Goal: Transaction & Acquisition: Purchase product/service

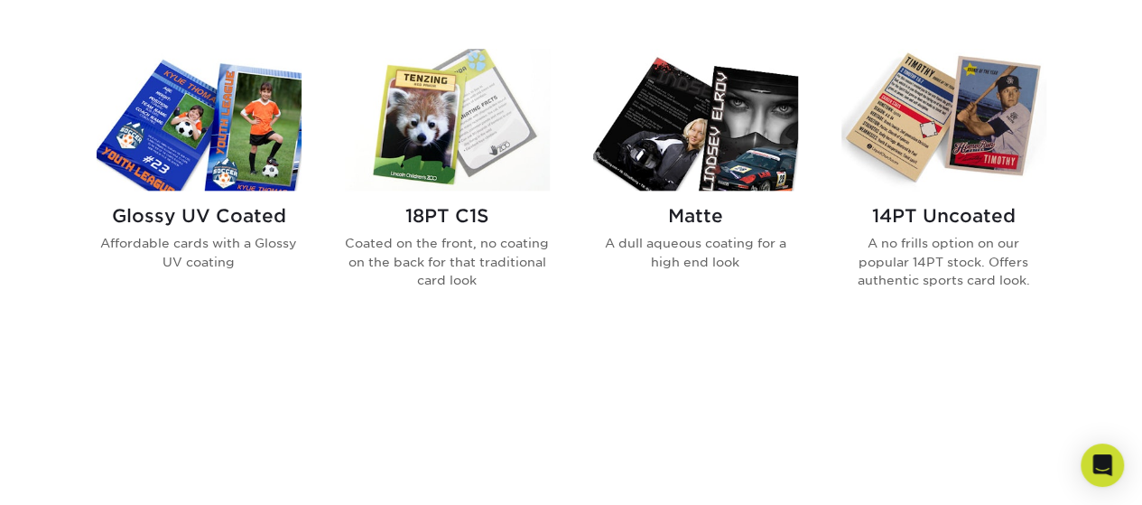
scroll to position [851, 0]
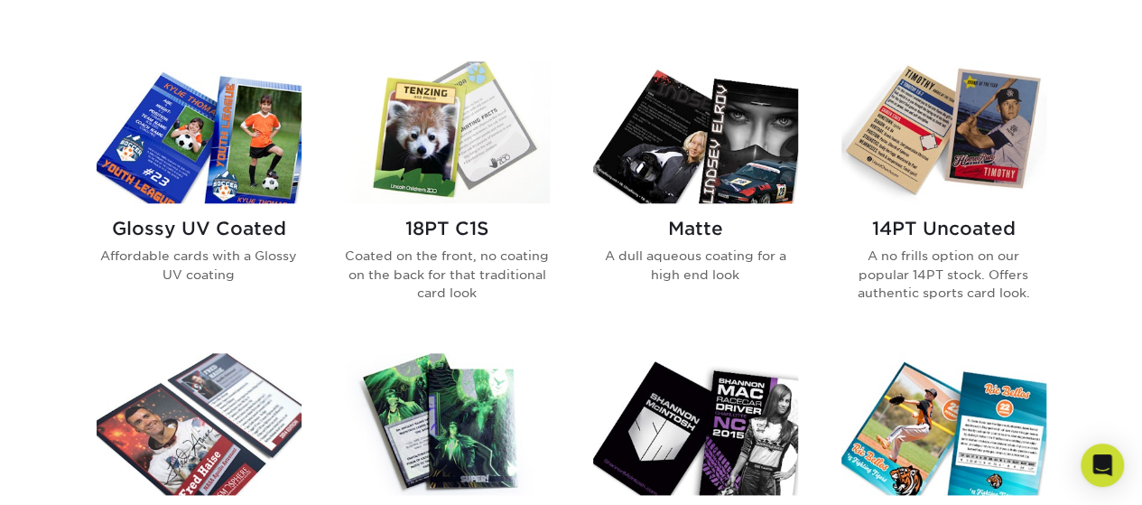
click at [712, 199] on img at bounding box center [695, 132] width 205 height 142
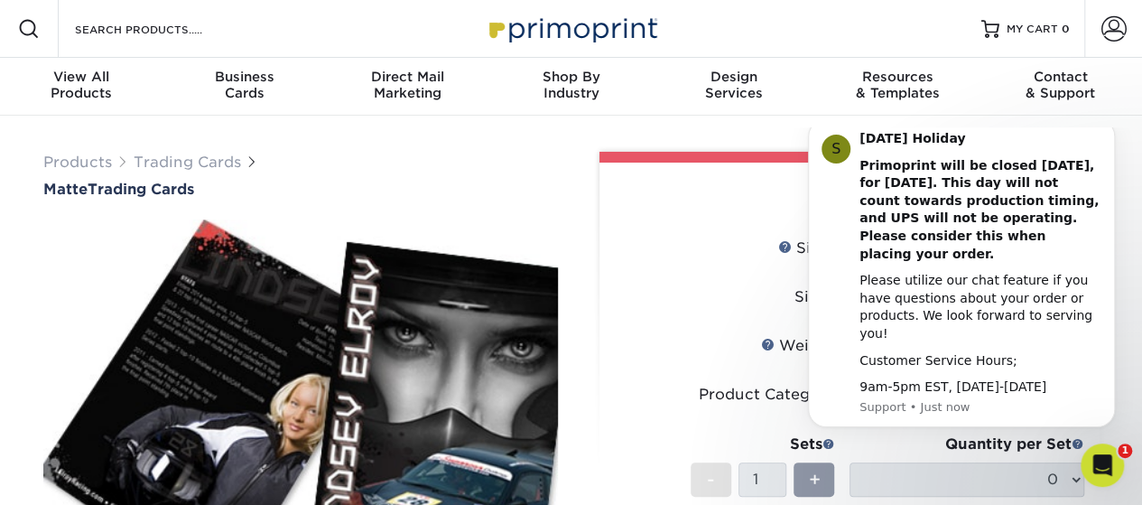
click at [440, 168] on div "Products Trading Cards Matte Trading Cards" at bounding box center [300, 175] width 514 height 46
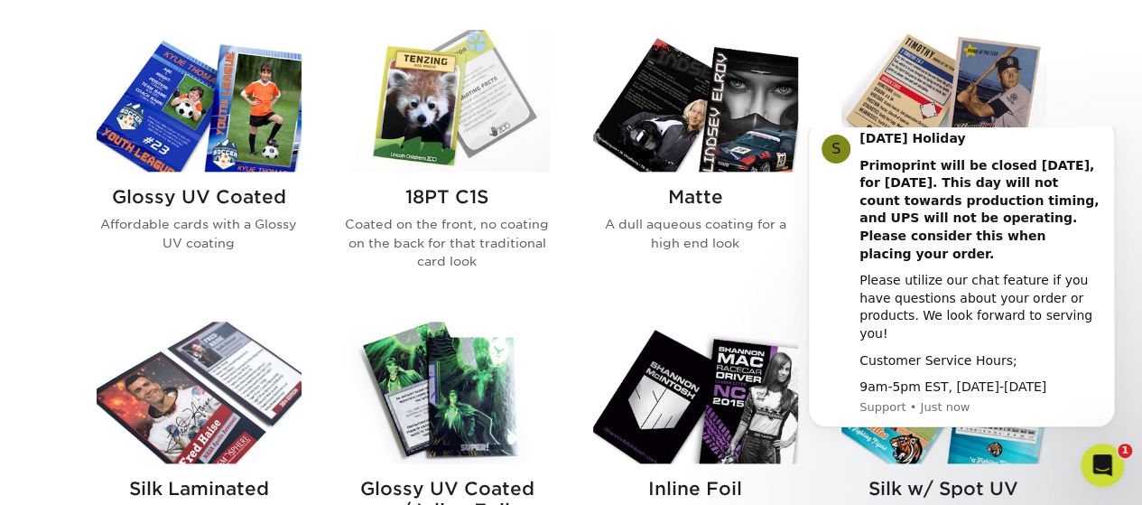
scroll to position [887, 0]
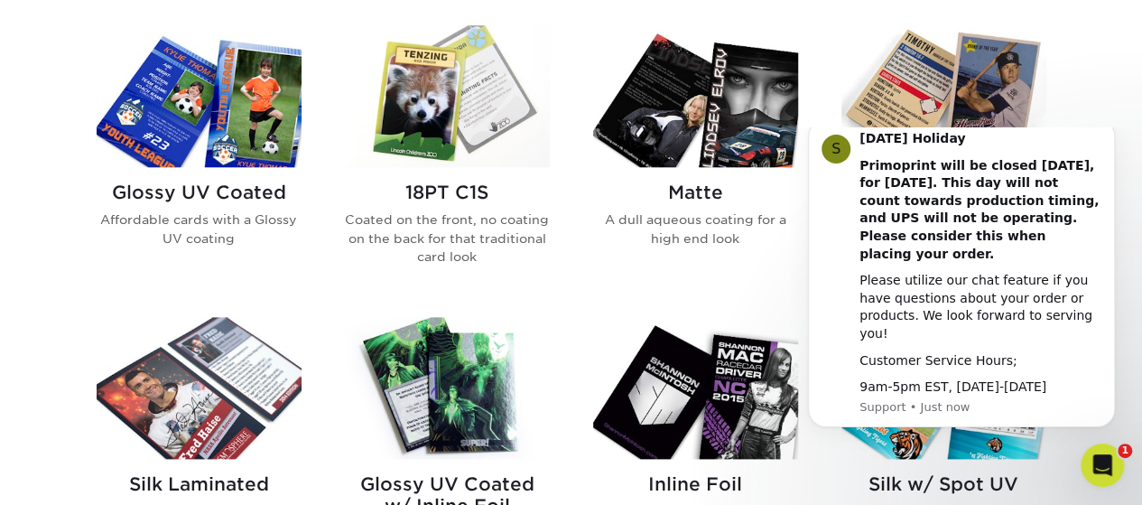
click at [218, 153] on img at bounding box center [199, 96] width 205 height 142
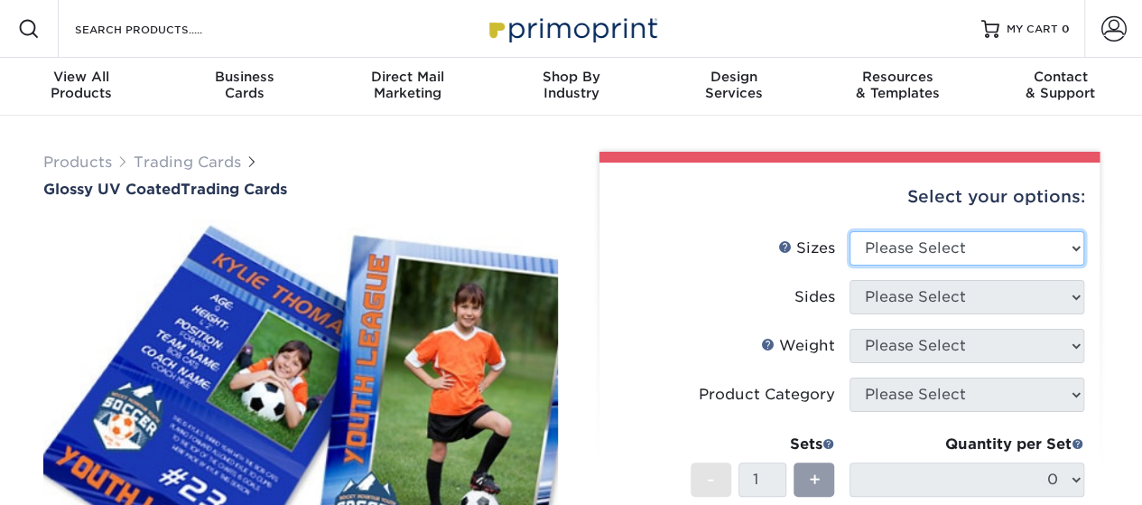
click at [950, 244] on select "Please Select 2.5" x 3.5"" at bounding box center [966, 248] width 235 height 34
select select "2.50x3.50"
click at [849, 231] on select "Please Select 2.5" x 3.5"" at bounding box center [966, 248] width 235 height 34
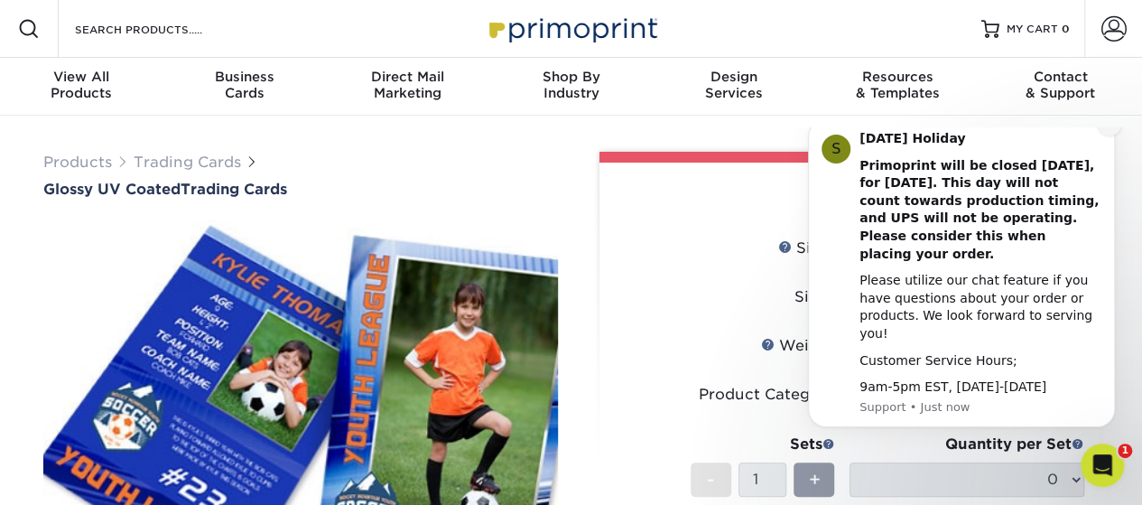
click at [1107, 129] on icon "Dismiss notification" at bounding box center [1110, 124] width 10 height 10
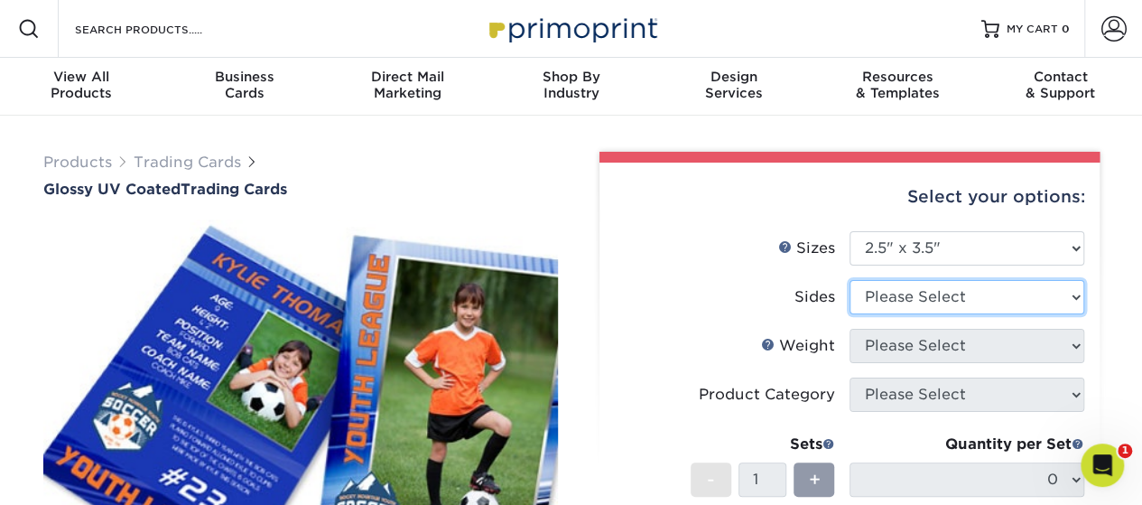
click at [1082, 293] on select "Please Select Print Both Sides Print Front Only" at bounding box center [966, 297] width 235 height 34
select select "13abbda7-1d64-4f25-8bb2-c179b224825d"
click at [849, 280] on select "Please Select Print Both Sides Print Front Only" at bounding box center [966, 297] width 235 height 34
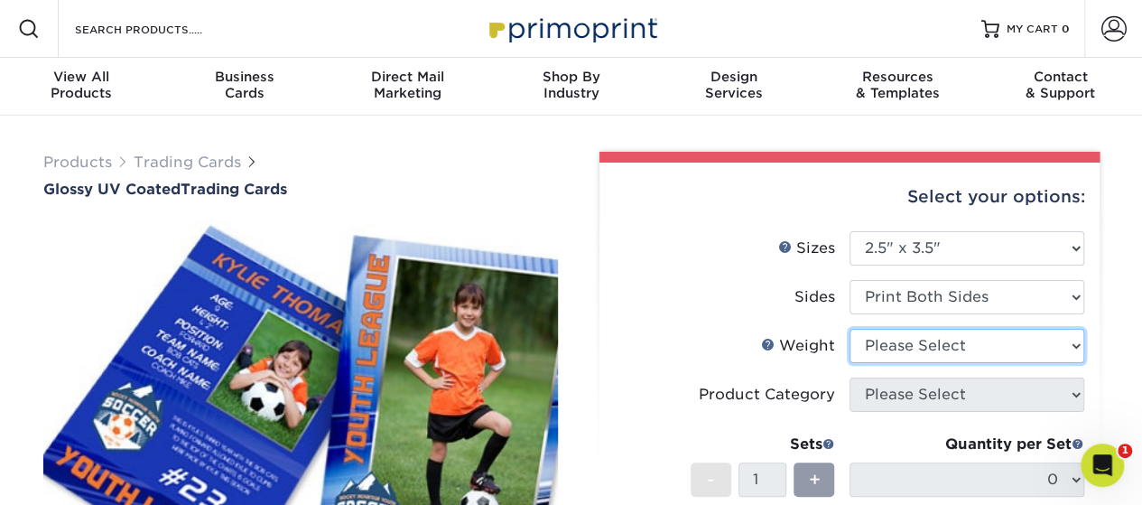
click at [1025, 337] on select "Please Select 16PT 14PT 18PT C1S" at bounding box center [966, 346] width 235 height 34
click at [768, 347] on link "Weight Help" at bounding box center [768, 344] width 14 height 14
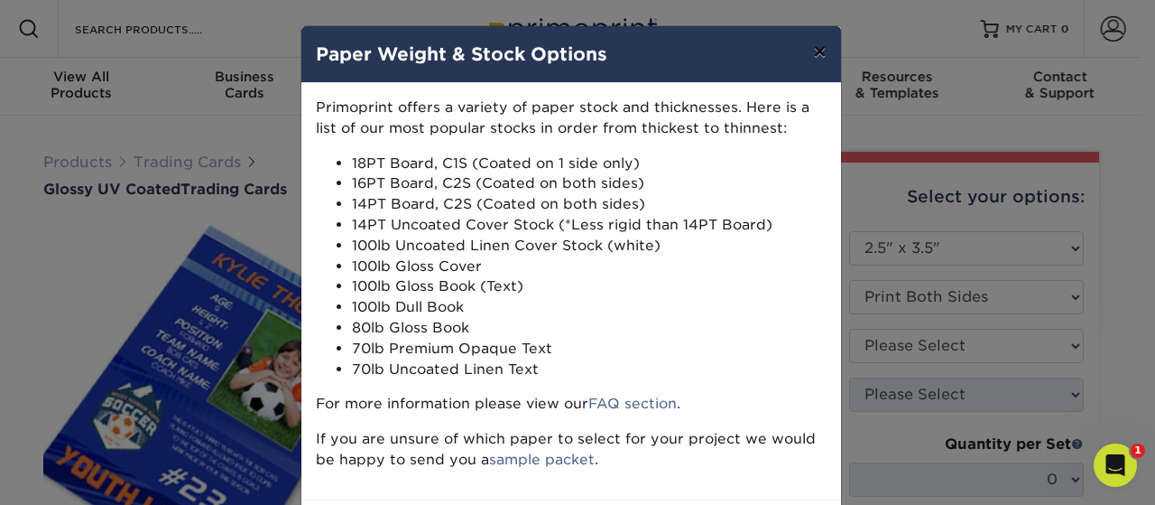
click at [816, 53] on button "×" at bounding box center [820, 51] width 42 height 51
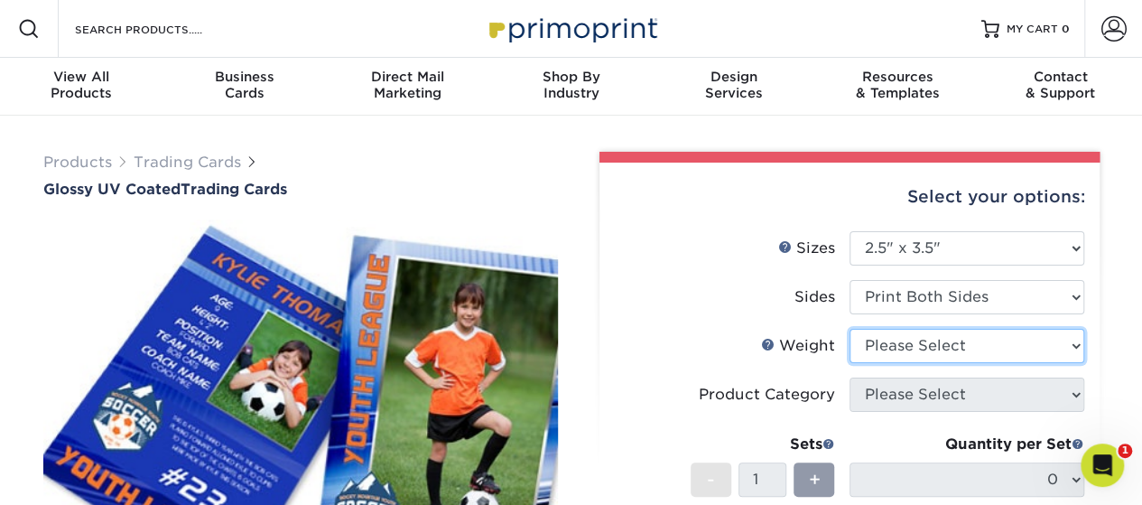
click at [1020, 341] on select "Please Select 16PT 14PT 18PT C1S" at bounding box center [966, 346] width 235 height 34
click at [768, 342] on link "Weight Help" at bounding box center [768, 344] width 14 height 14
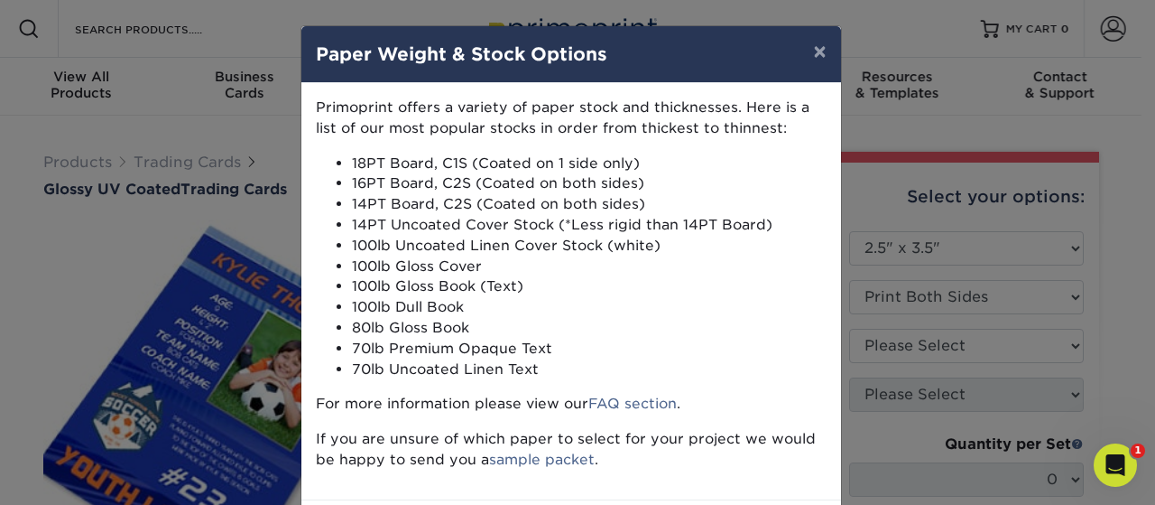
click at [1042, 337] on div "× Paper Weight & Stock Options Primoprint offers a variety of paper stock and t…" at bounding box center [577, 252] width 1155 height 505
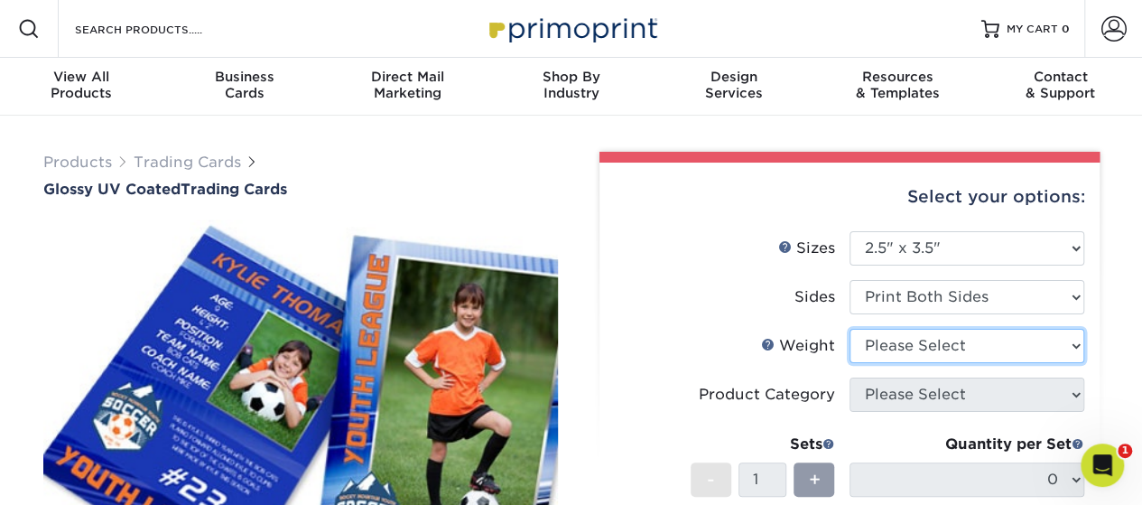
click at [1042, 349] on select "Please Select 16PT 14PT 18PT C1S" at bounding box center [966, 346] width 235 height 34
select select "14PT"
click at [849, 329] on select "Please Select 16PT 14PT 18PT C1S" at bounding box center [966, 346] width 235 height 34
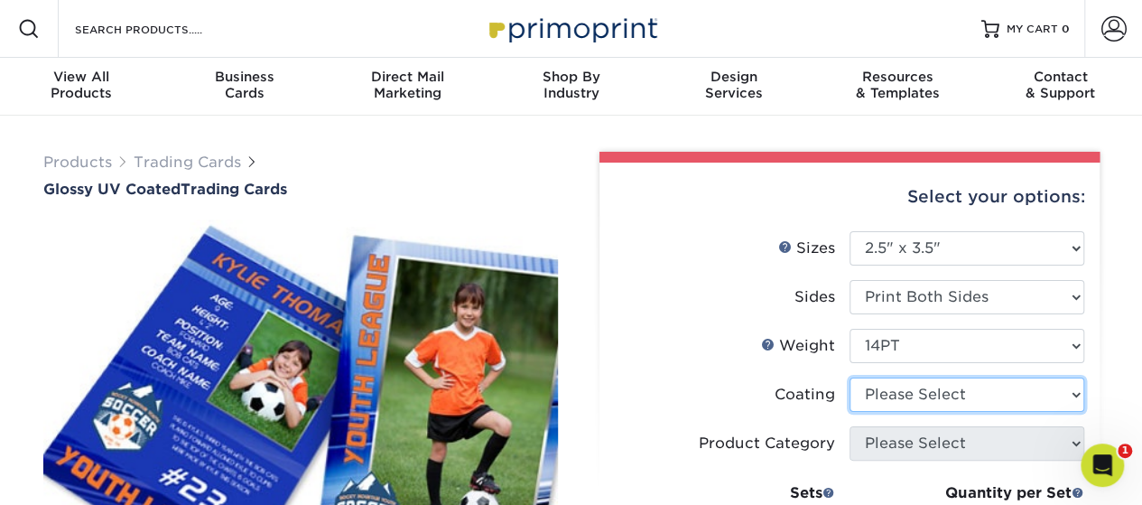
click at [926, 387] on select at bounding box center [966, 394] width 235 height 34
select select "1e8116af-acfc-44b1-83dc-8181aa338834"
click at [849, 377] on select at bounding box center [966, 394] width 235 height 34
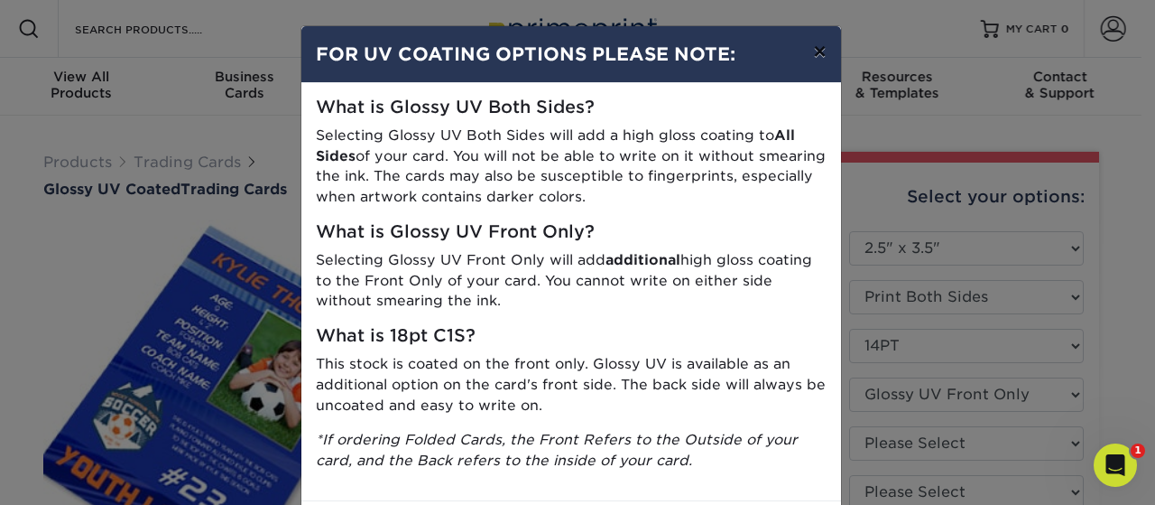
click at [818, 53] on button "×" at bounding box center [820, 51] width 42 height 51
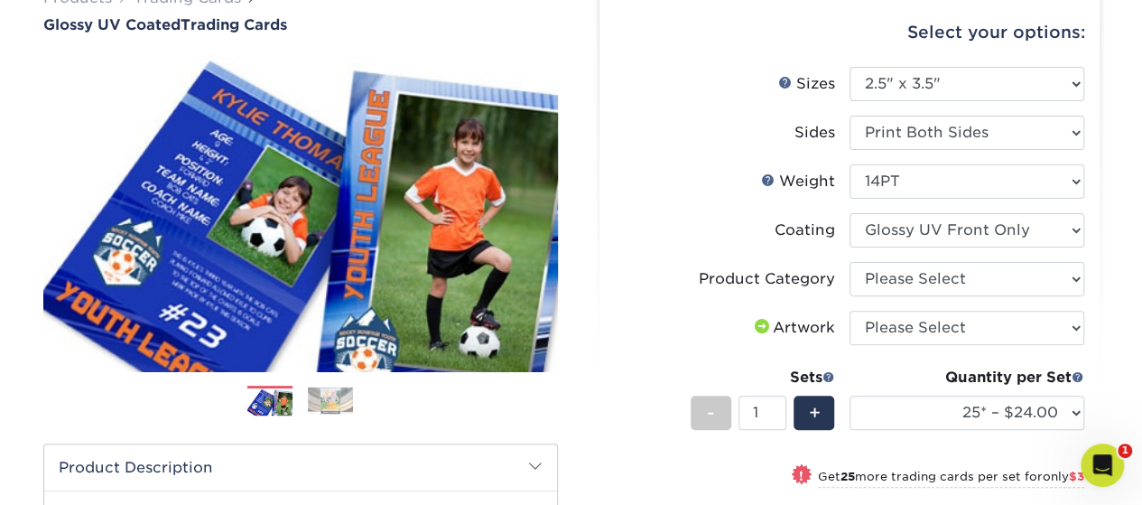
scroll to position [172, 0]
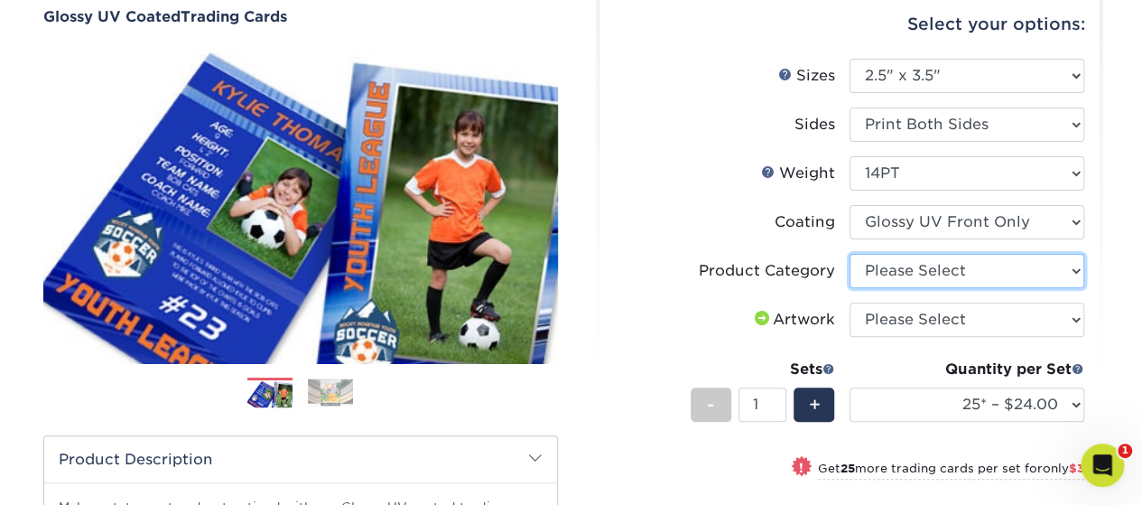
click at [1047, 273] on select "Please Select Trading Cards" at bounding box center [966, 271] width 235 height 34
select select "c2f9bce9-36c2-409d-b101-c29d9d031e18"
click at [849, 254] on select "Please Select Trading Cards" at bounding box center [966, 271] width 235 height 34
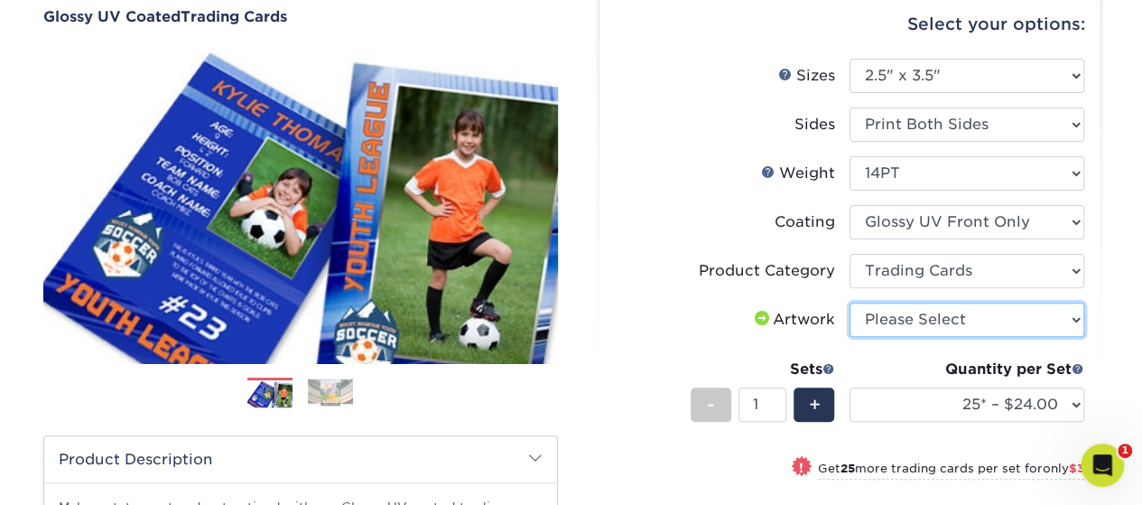
click at [968, 325] on select "Please Select I will upload files I need a design - $100" at bounding box center [966, 319] width 235 height 34
select select "upload"
click at [849, 302] on select "Please Select I will upload files I need a design - $100" at bounding box center [966, 319] width 235 height 34
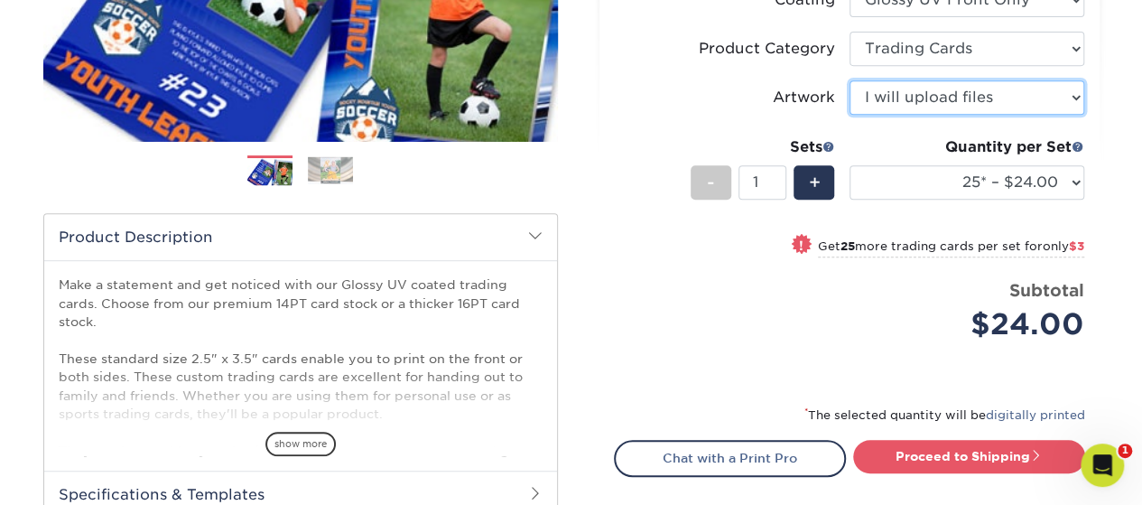
scroll to position [413, 0]
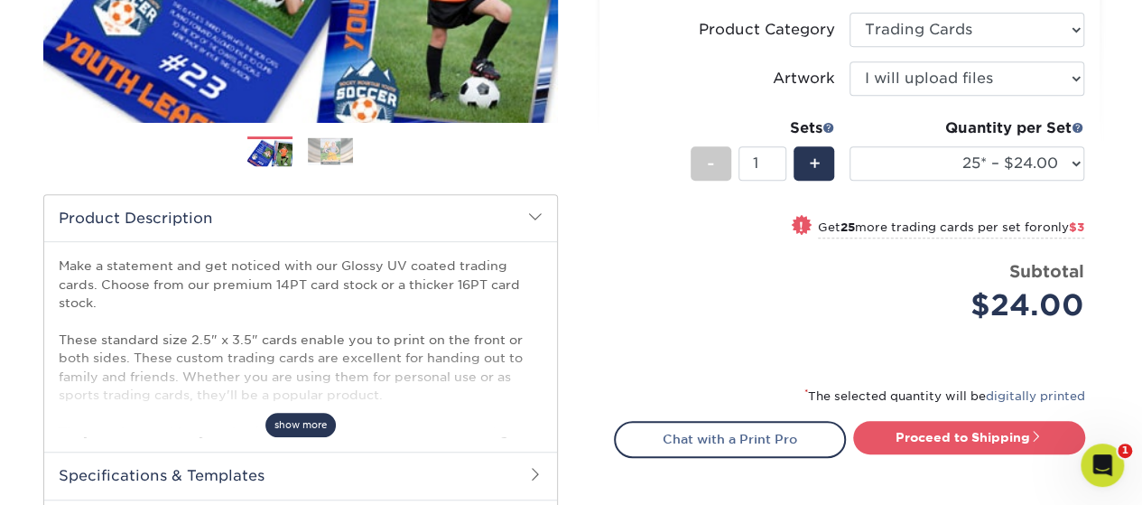
click at [309, 416] on span "show more" at bounding box center [300, 424] width 70 height 24
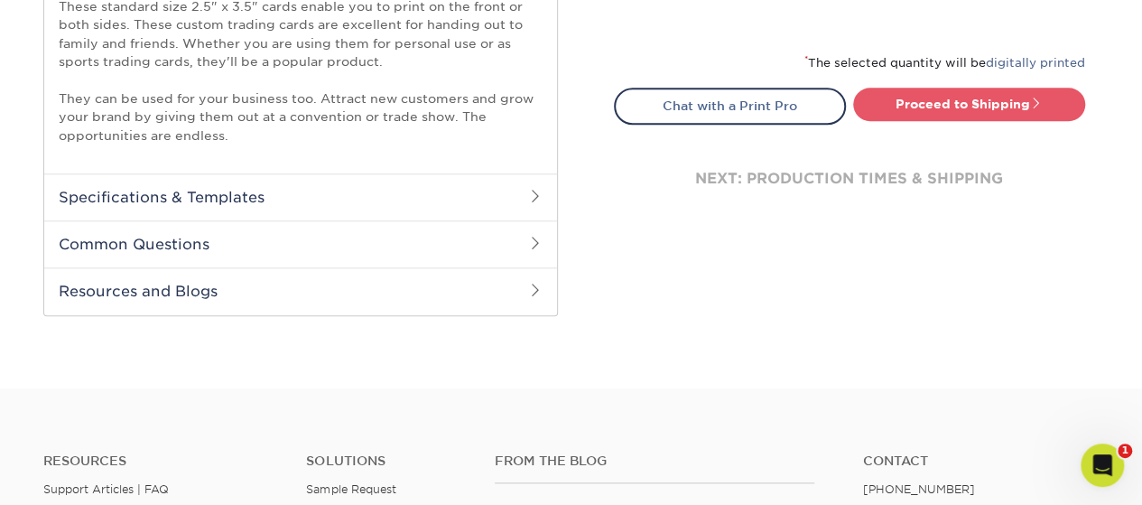
scroll to position [751, 0]
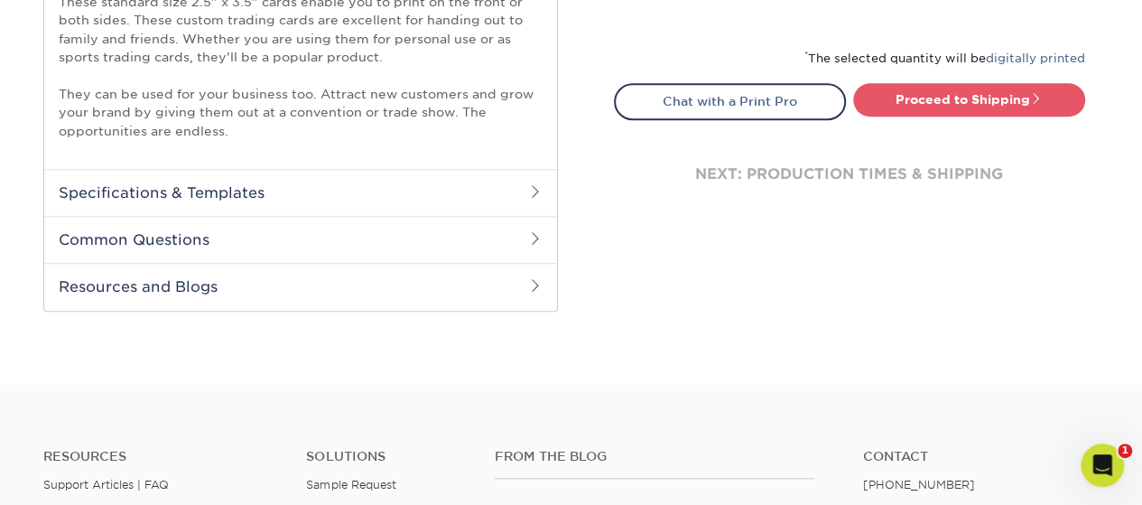
click at [411, 250] on h2 "Common Questions" at bounding box center [300, 239] width 513 height 47
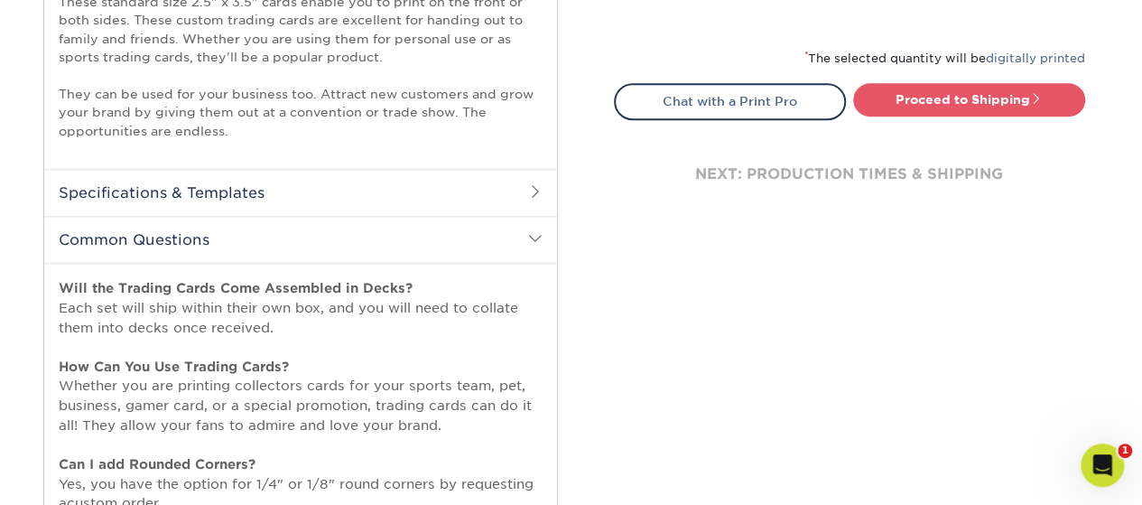
click at [347, 340] on p "Will the Trading Cards Come Assembled in Decks? Each set will ship within their…" at bounding box center [301, 492] width 484 height 429
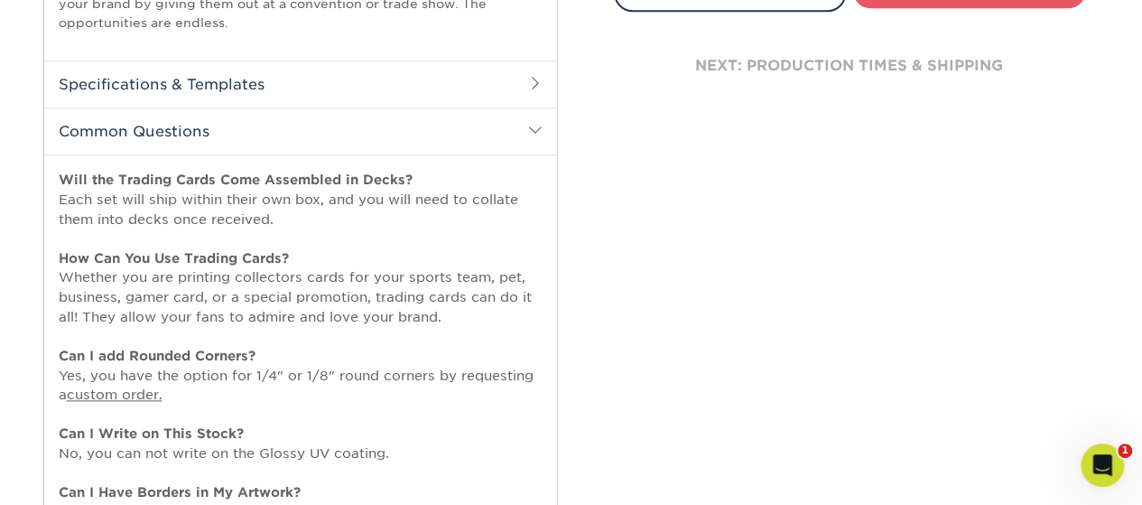
scroll to position [823, 0]
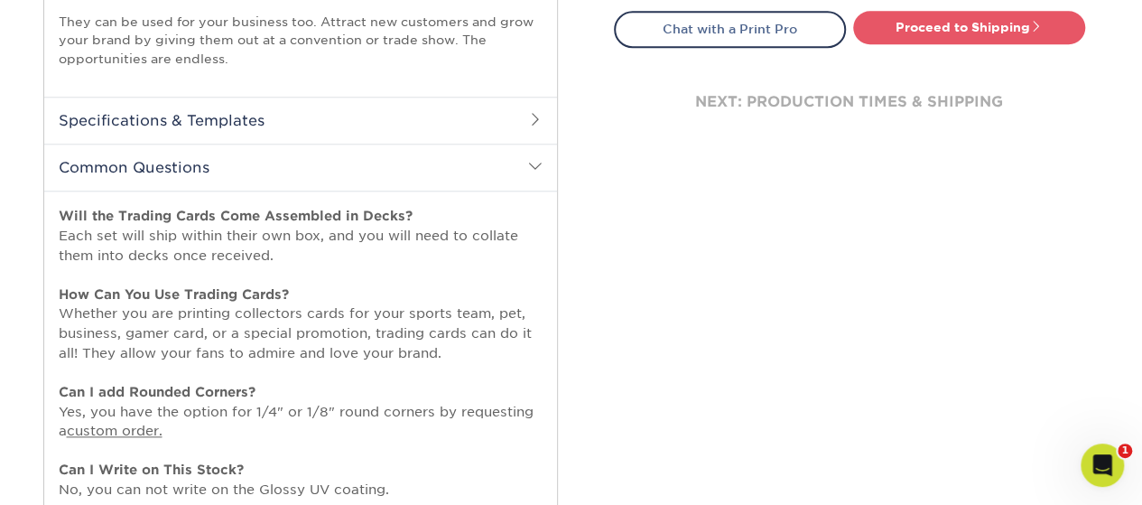
click at [334, 133] on h2 "Specifications & Templates" at bounding box center [300, 120] width 513 height 47
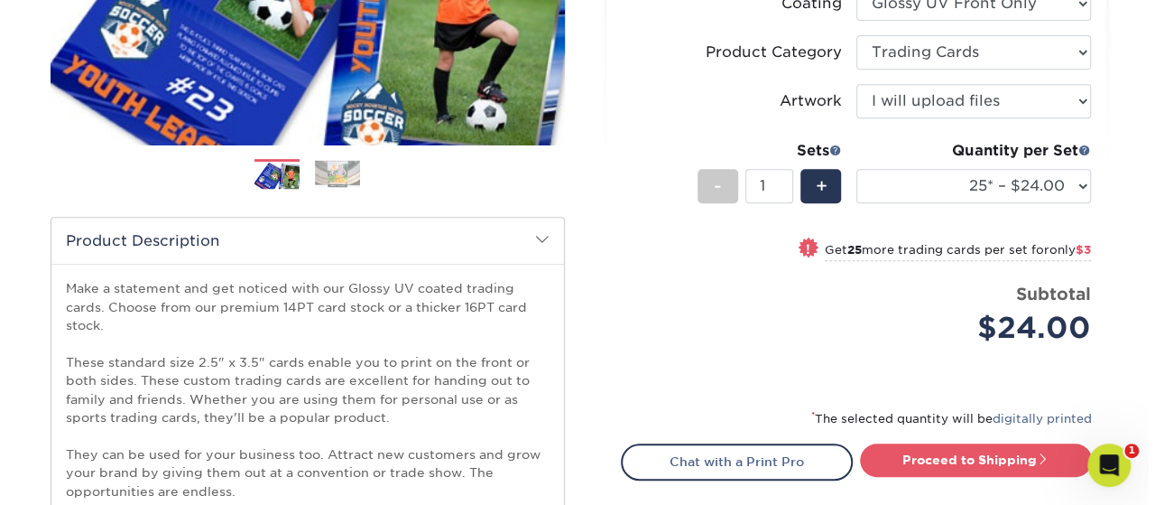
scroll to position [390, 0]
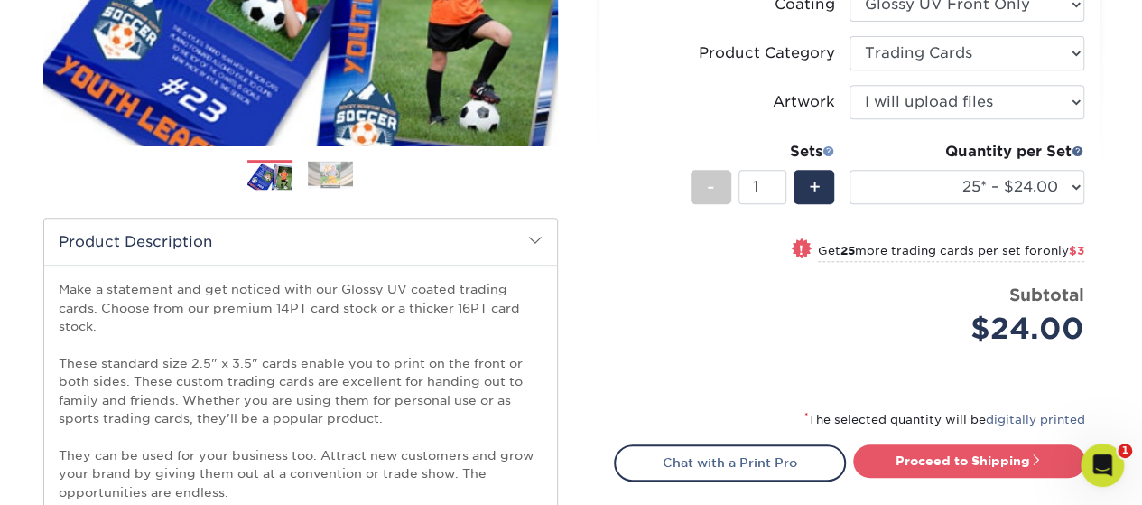
click at [832, 147] on span at bounding box center [828, 150] width 13 height 13
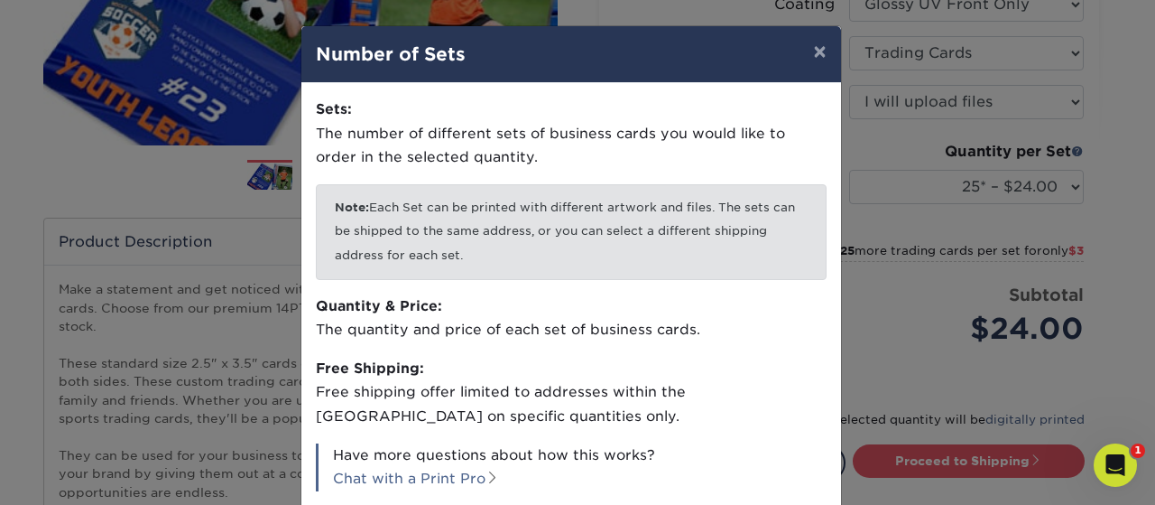
click at [679, 295] on p "Quantity & Price: The quantity and price of each set of business cards." at bounding box center [571, 318] width 511 height 48
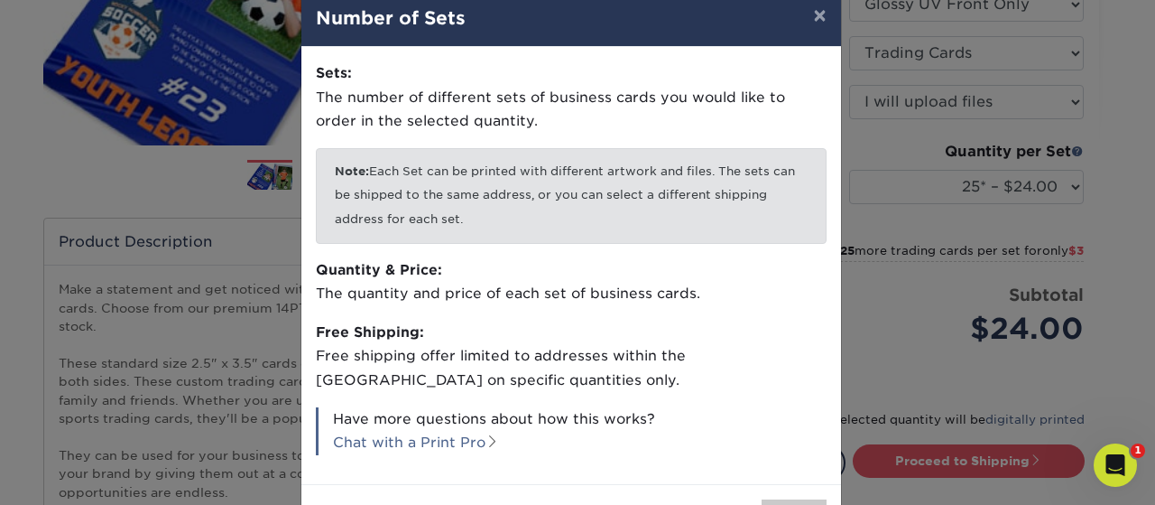
scroll to position [103, 0]
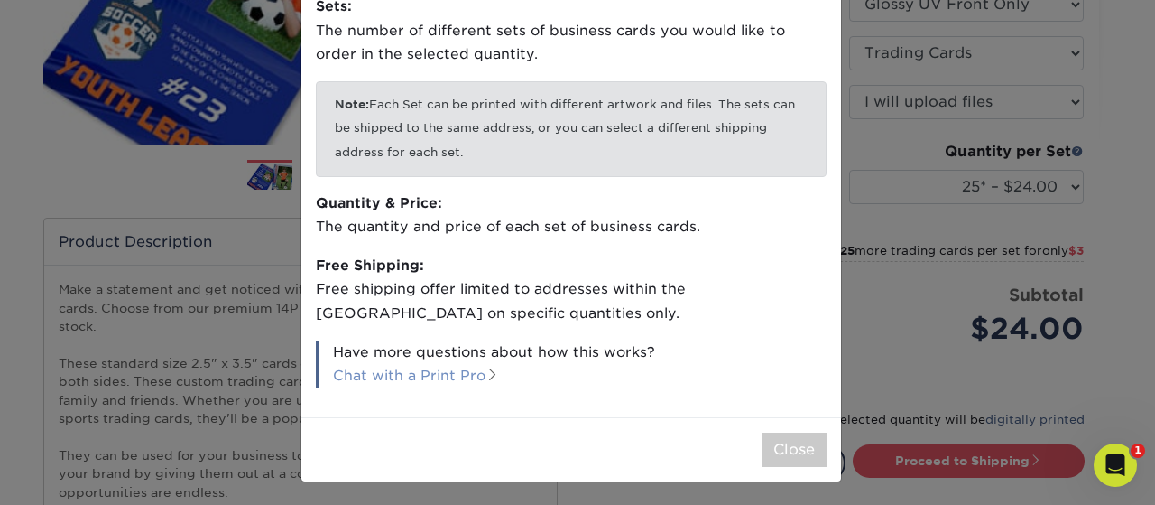
click at [411, 373] on link "Chat with a Print Pro" at bounding box center [416, 374] width 166 height 17
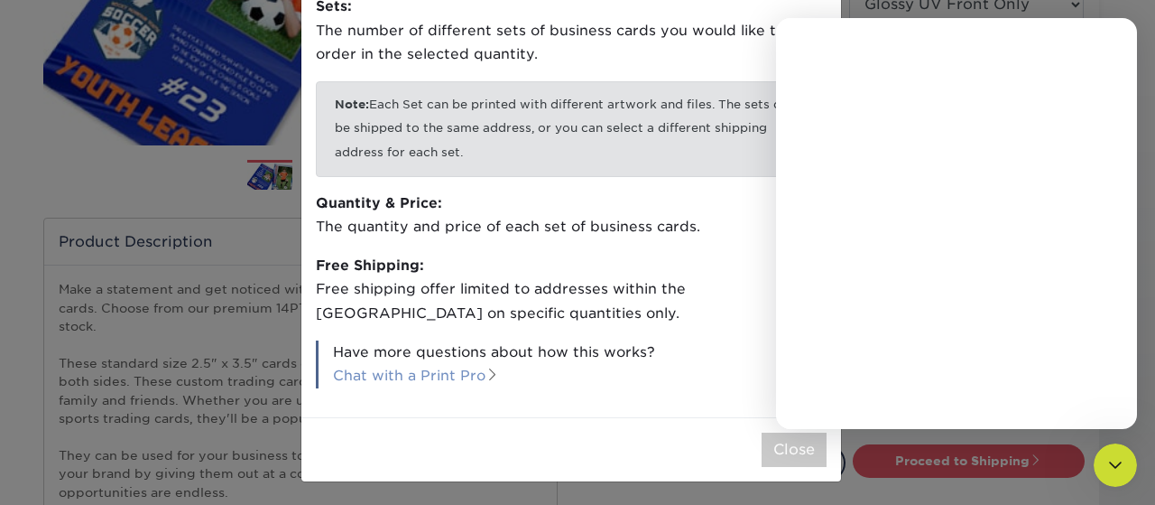
scroll to position [0, 0]
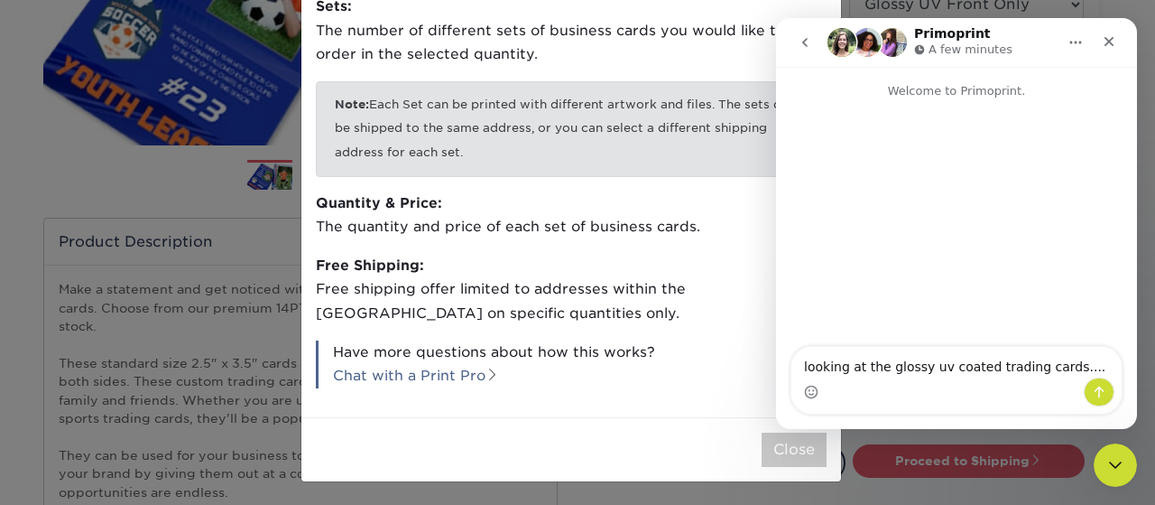
type textarea "looking at the glossy uv coated trading cards...."
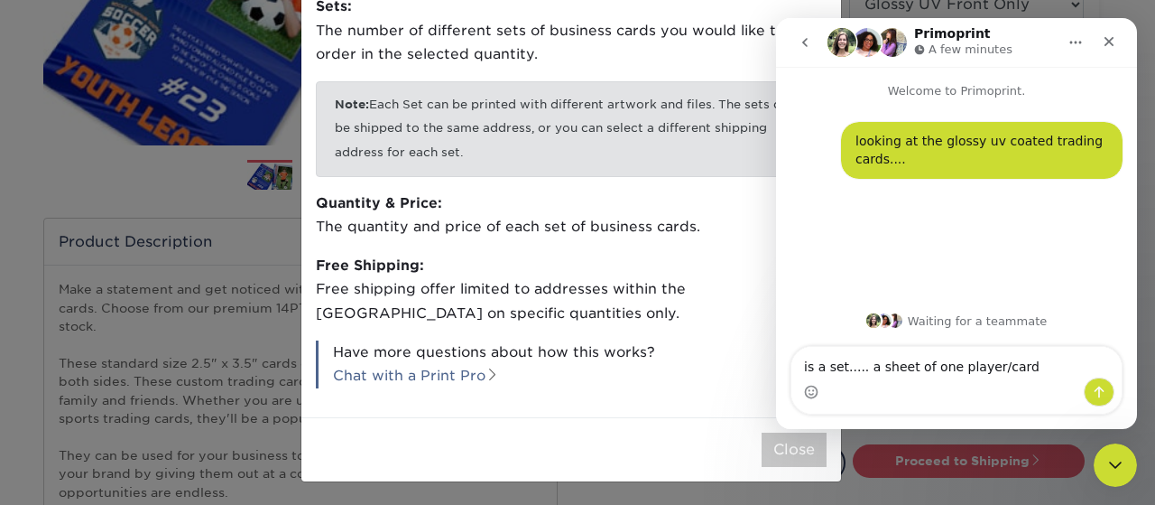
type textarea "is a set..... a sheet of one player/card"
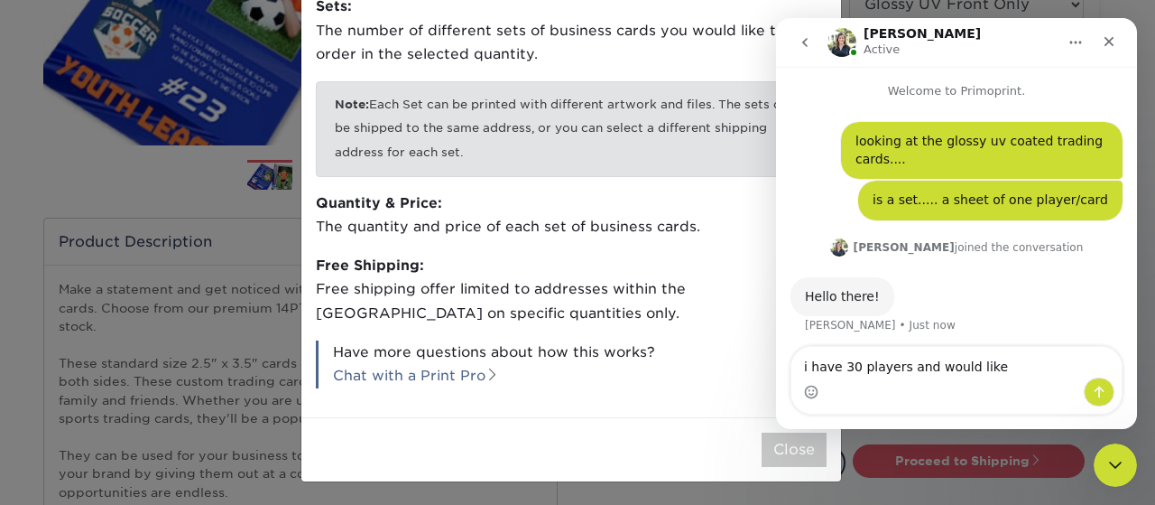
scroll to position [5, 0]
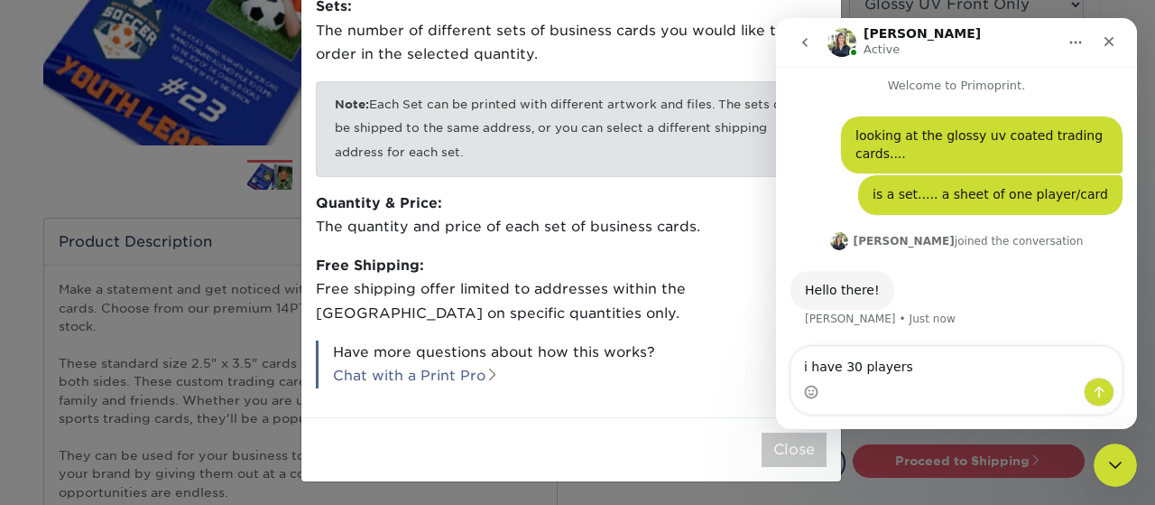
type textarea "i have 30 players."
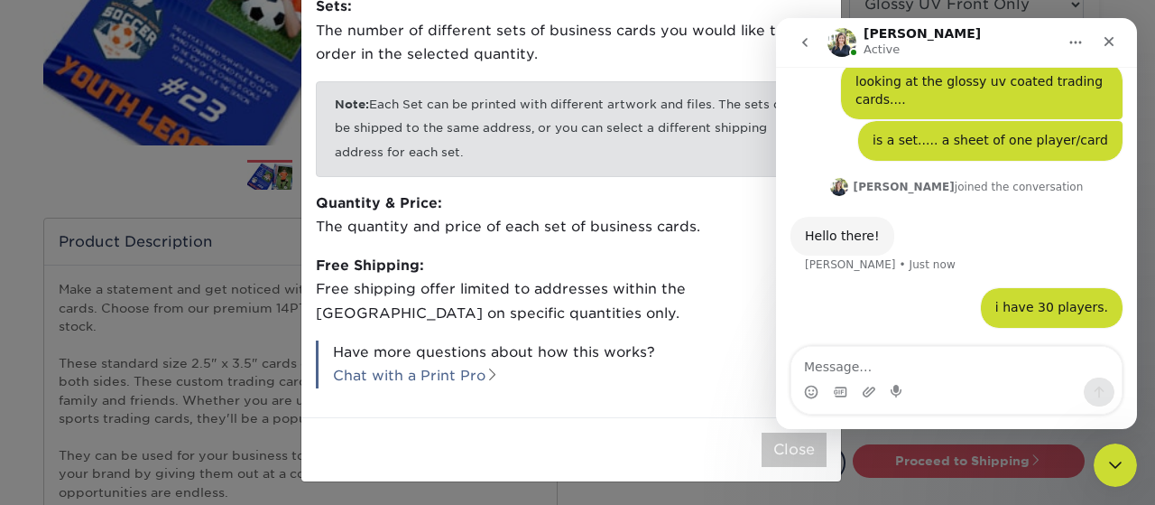
click at [740, 440] on div "Close" at bounding box center [571, 449] width 540 height 64
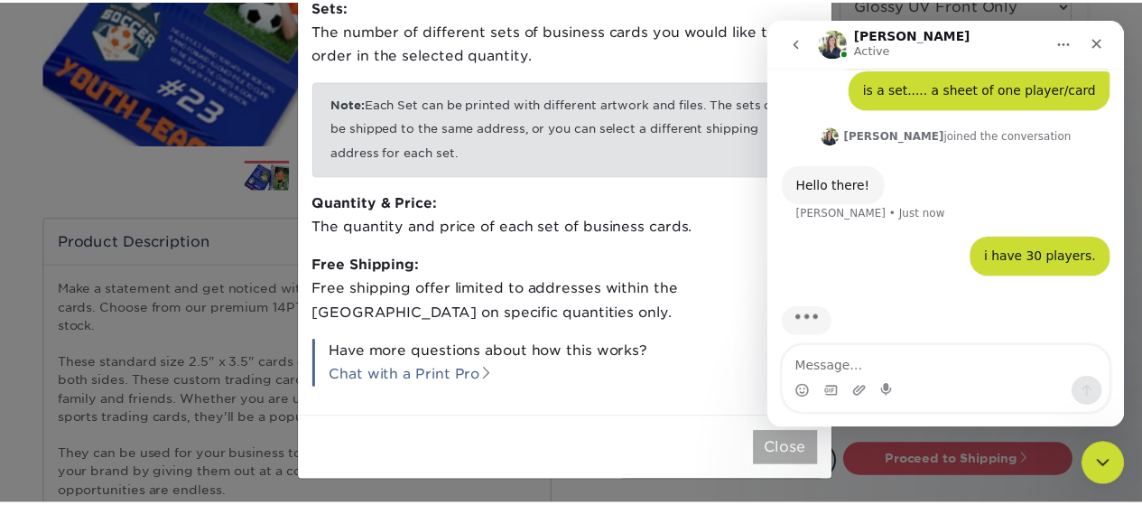
scroll to position [128, 0]
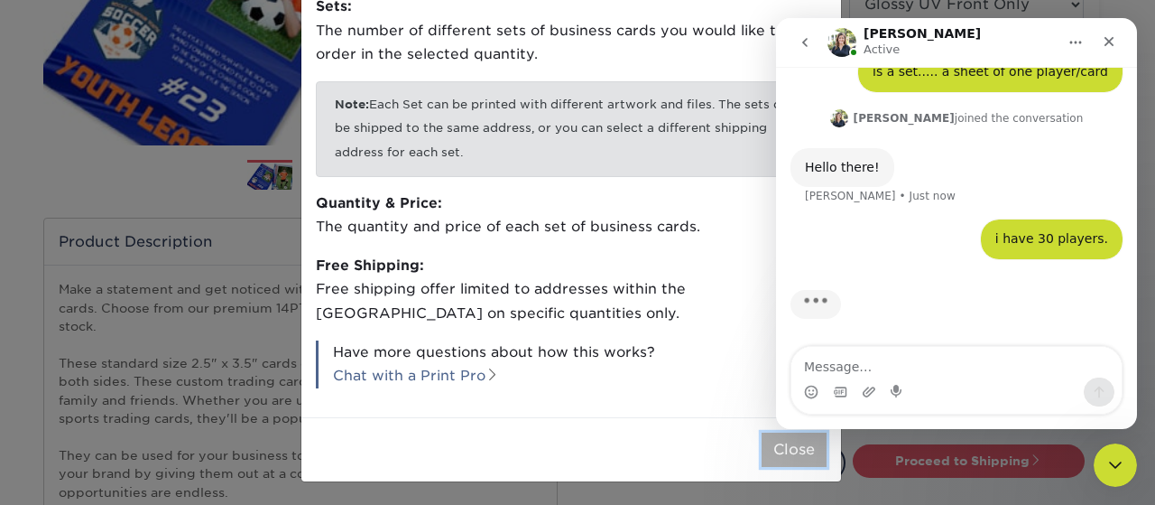
click at [768, 447] on button "Close" at bounding box center [794, 449] width 65 height 34
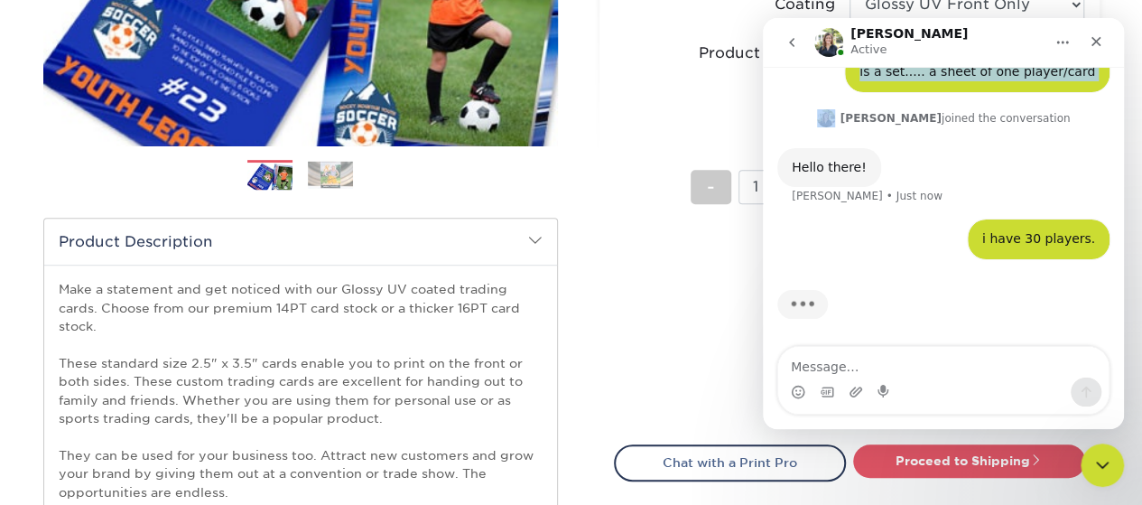
drag, startPoint x: 948, startPoint y: 36, endPoint x: 378, endPoint y: 95, distance: 572.5
click at [763, 95] on html "Irene Active Welcome to Primoprint. looking at the glossy uv coated trading car…" at bounding box center [943, 223] width 361 height 411
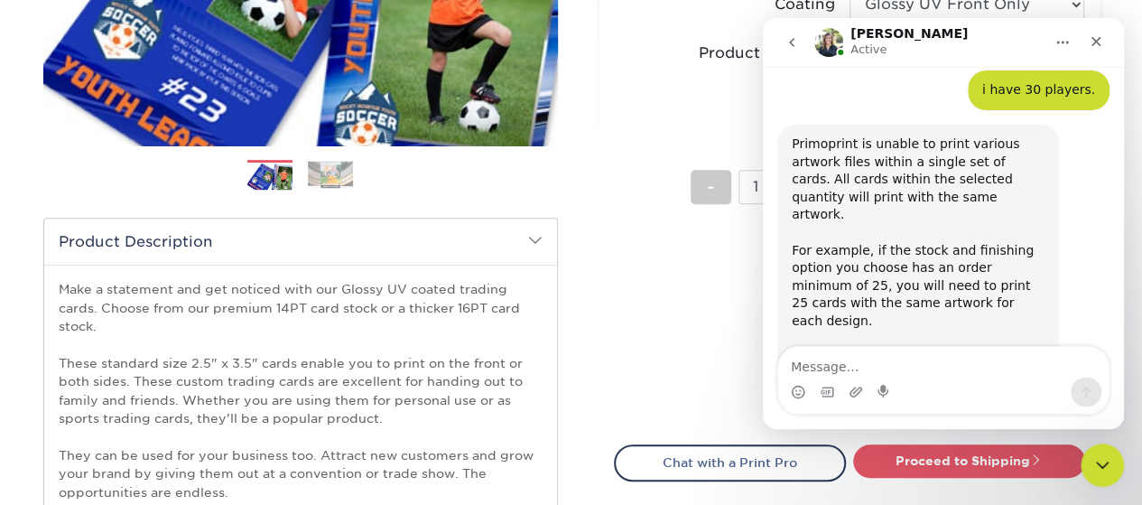
scroll to position [379, 0]
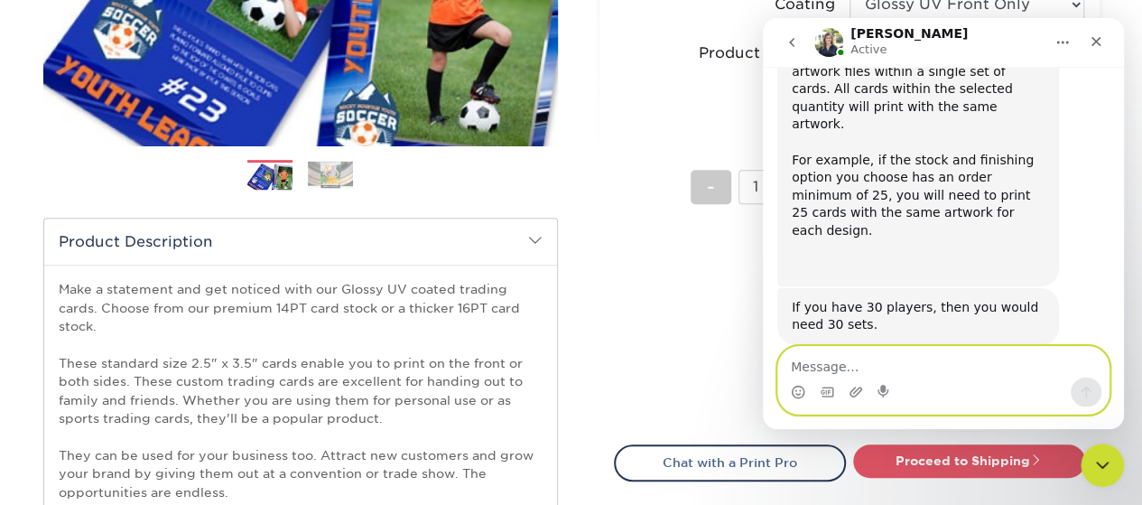
click at [864, 357] on textarea "Message…" at bounding box center [943, 362] width 330 height 31
type textarea "oh whoa ok"
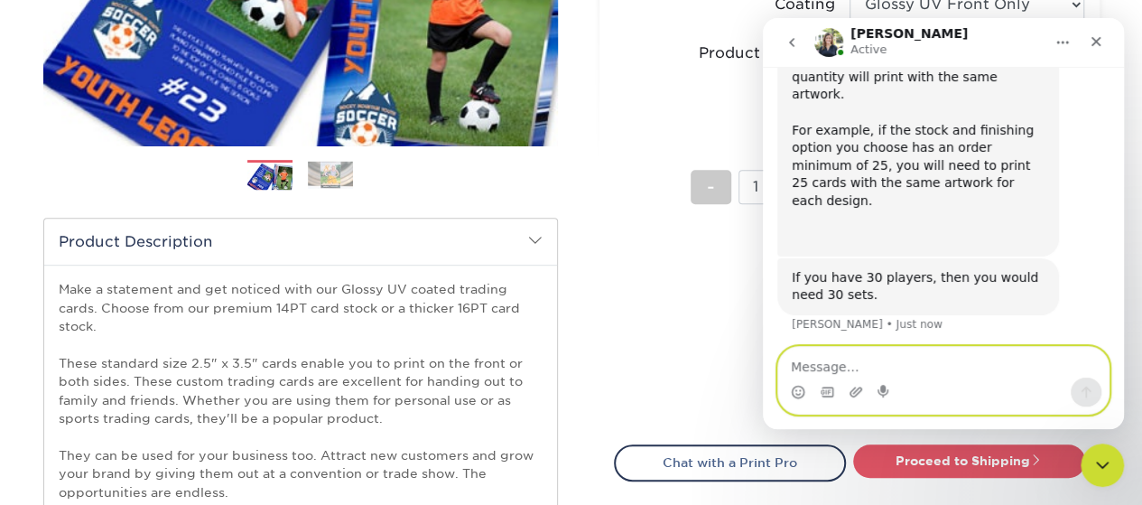
scroll to position [403, 0]
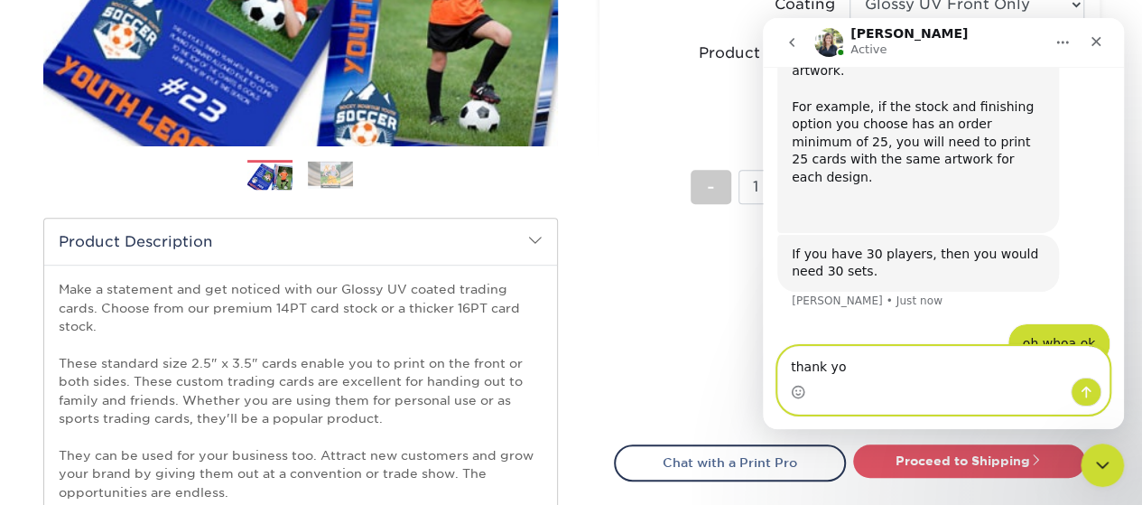
type textarea "thank you"
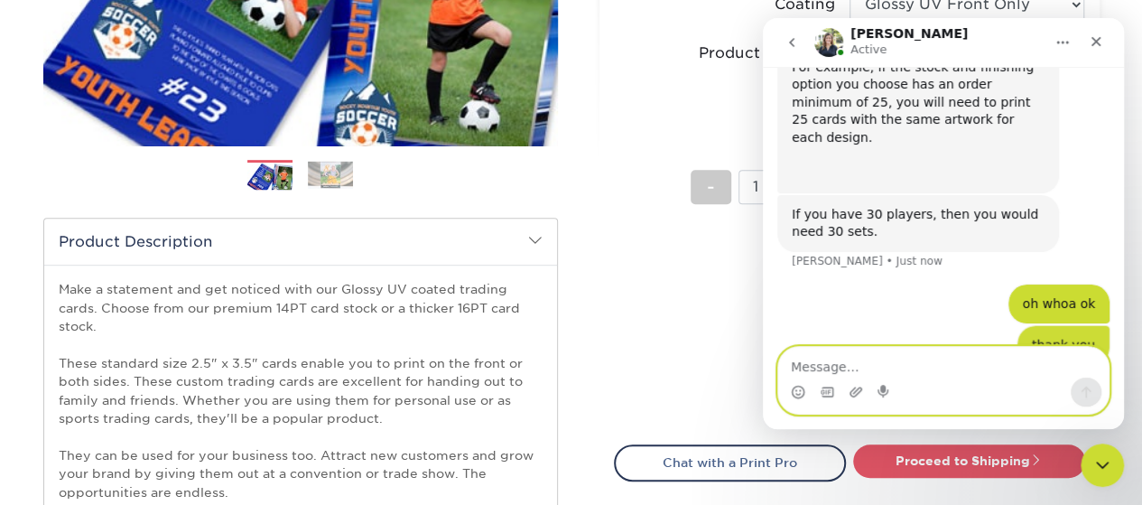
scroll to position [444, 0]
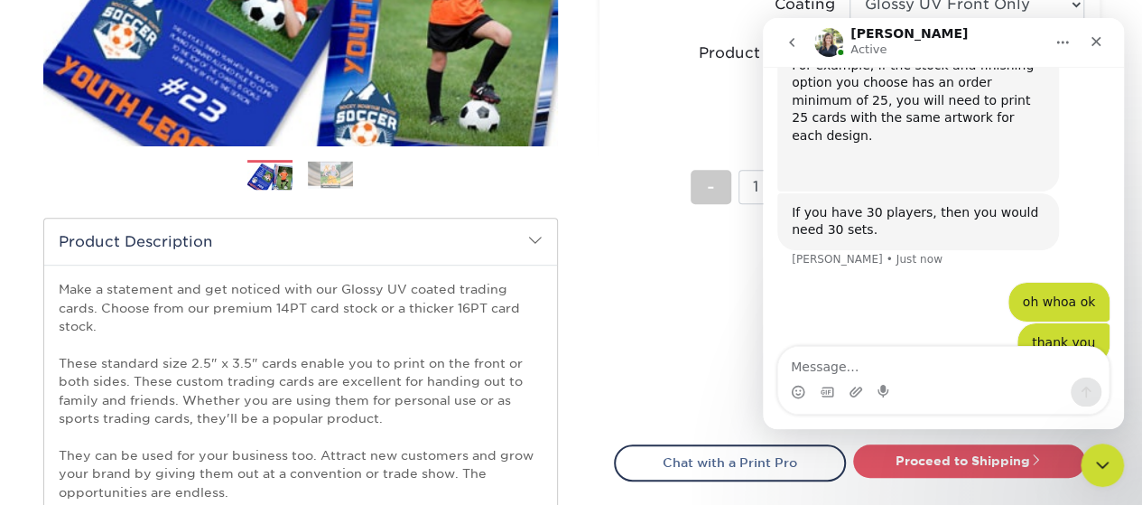
click at [1062, 30] on button "Home" at bounding box center [1062, 42] width 34 height 34
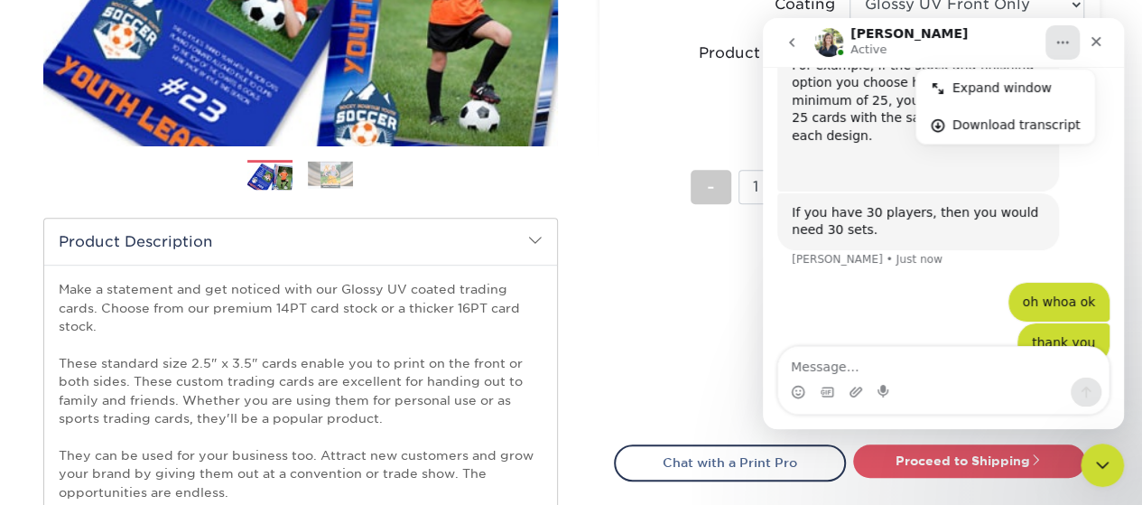
scroll to position [513, 0]
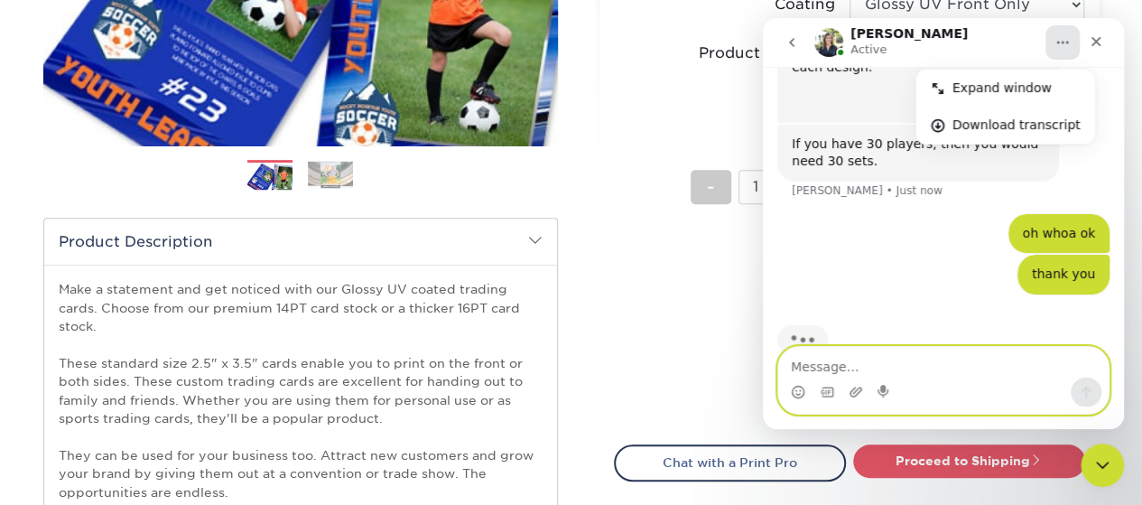
click at [862, 365] on textarea "Message…" at bounding box center [943, 362] width 330 height 31
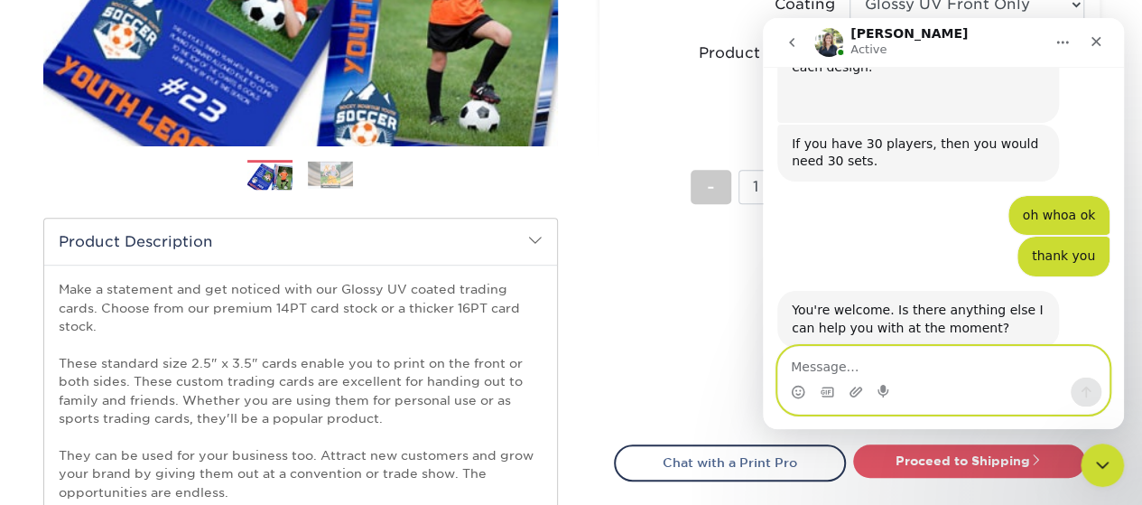
scroll to position [515, 0]
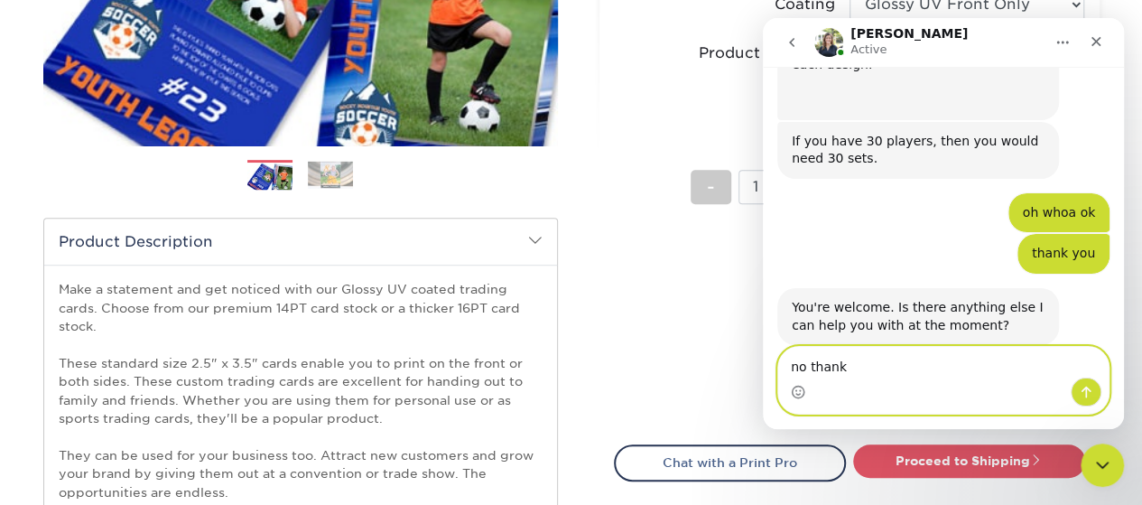
type textarea "no thanks"
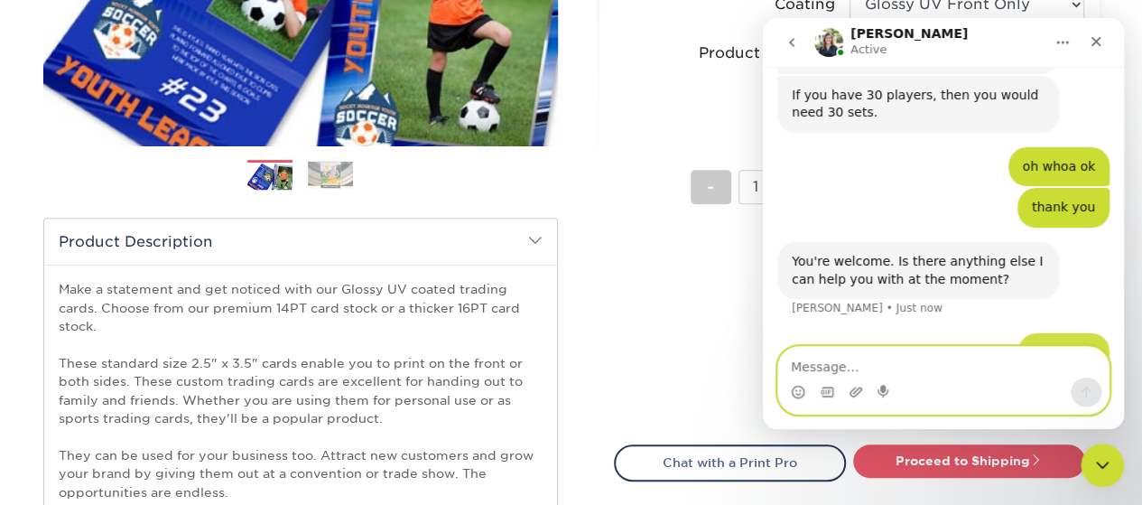
scroll to position [569, 0]
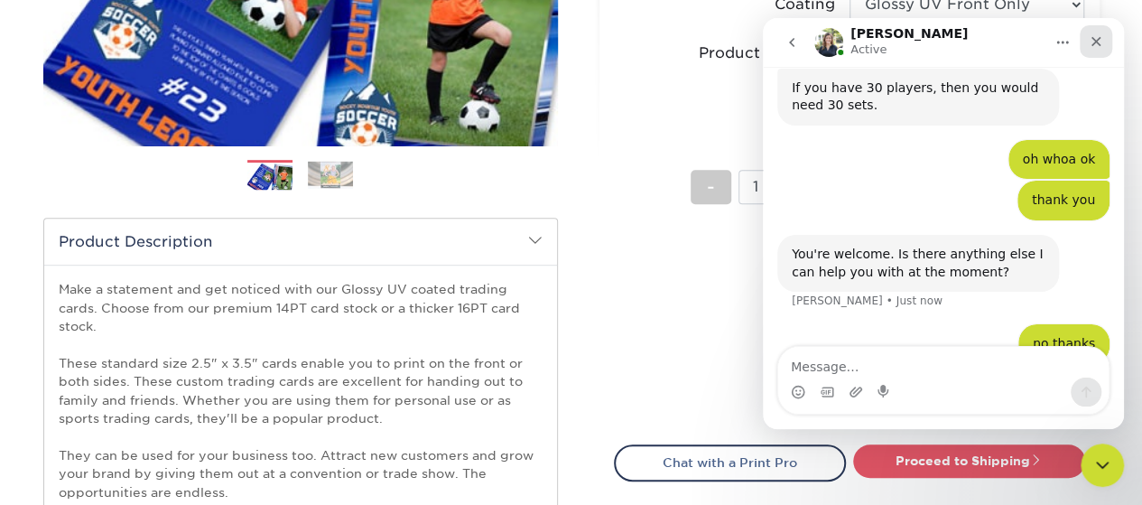
click at [1095, 37] on icon "Close" at bounding box center [1096, 41] width 14 height 14
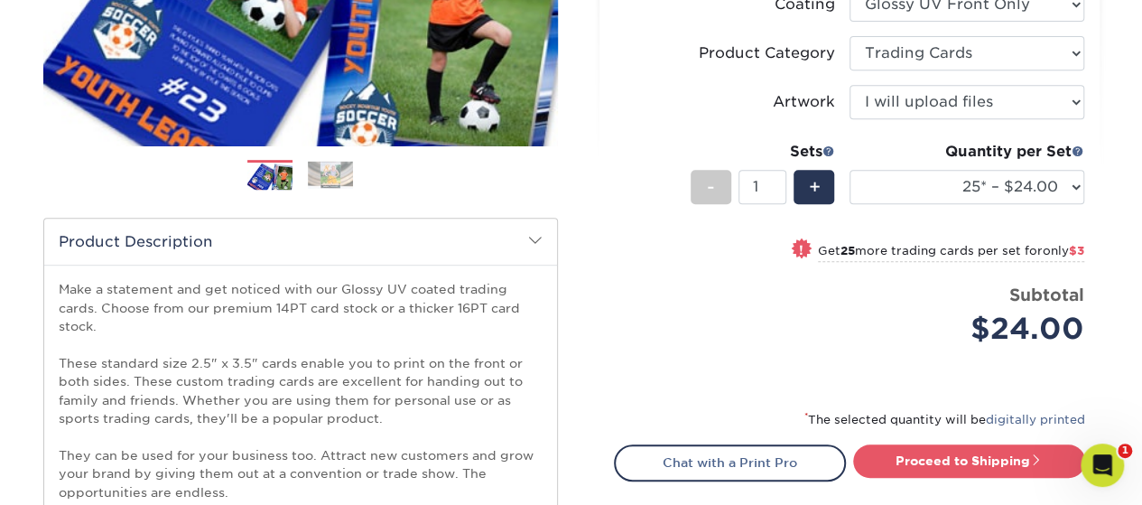
scroll to position [638, 0]
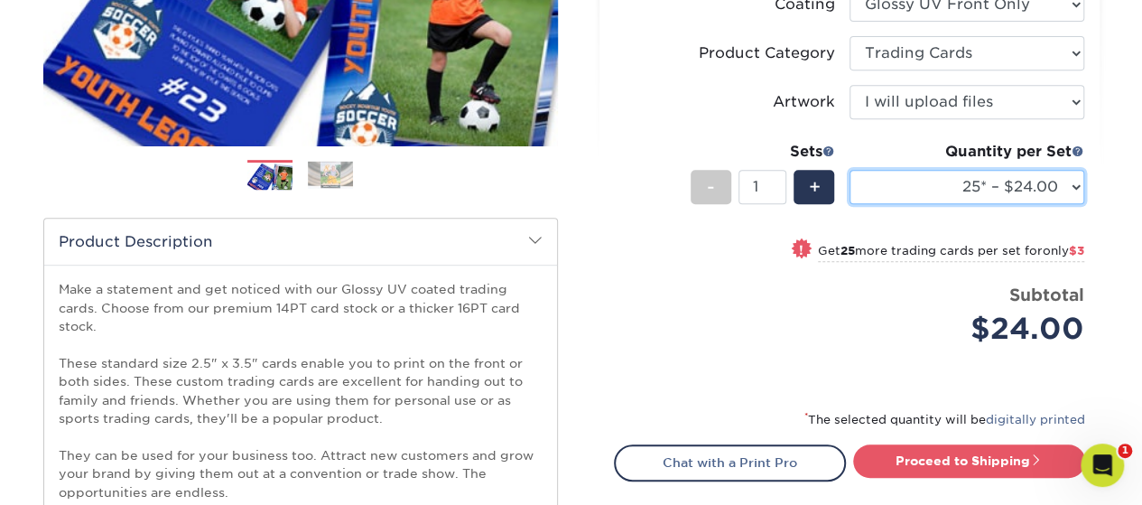
click at [1016, 176] on select "25* – $24.00 50* – $27.00 75* – $34.00 100* – $37.00 250* – $48.00 500 – $59.00…" at bounding box center [966, 187] width 235 height 34
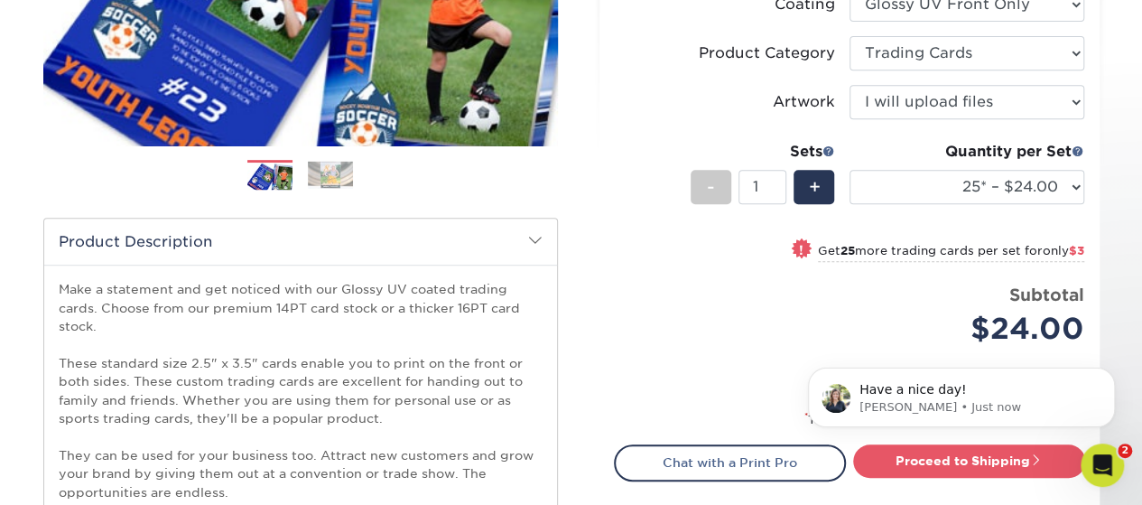
scroll to position [623, 0]
click at [1097, 159] on div "Select your options: Sizes Help Sizes Please Select 2.5" x 3.5" Sides Please Se…" at bounding box center [849, 188] width 500 height 831
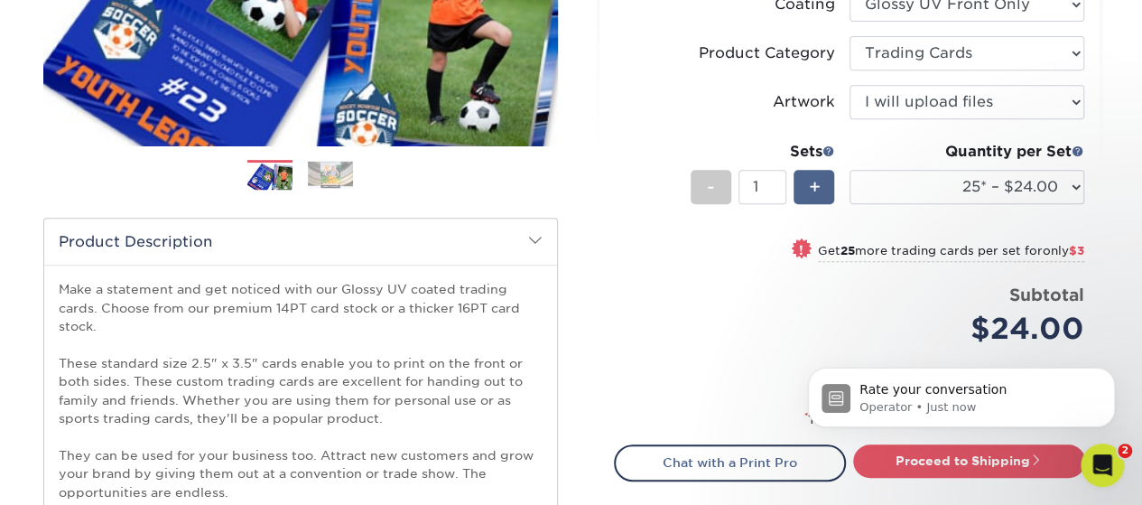
scroll to position [766, 0]
click at [813, 189] on span "+" at bounding box center [814, 186] width 12 height 27
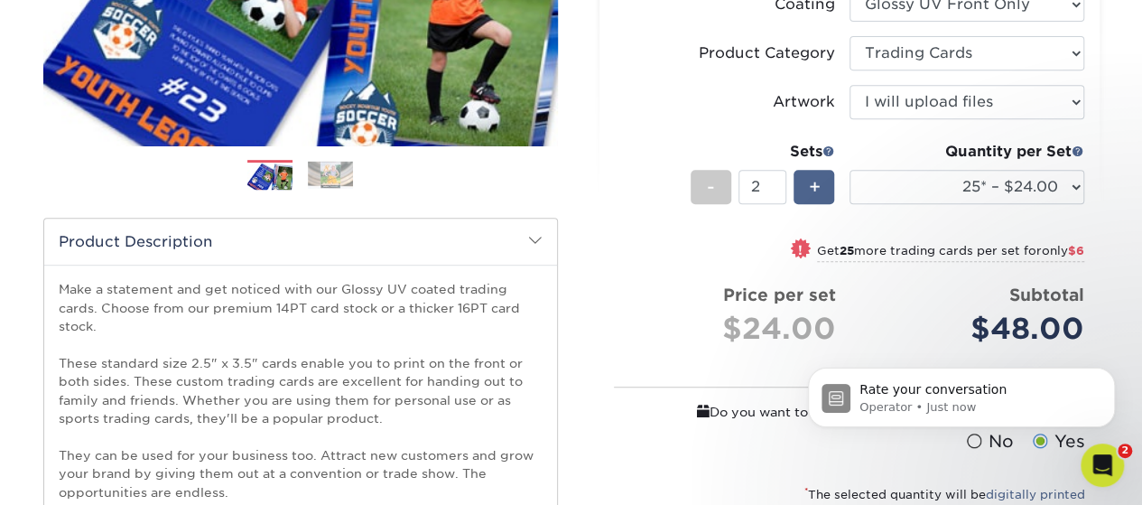
click at [813, 189] on span "+" at bounding box center [814, 186] width 12 height 27
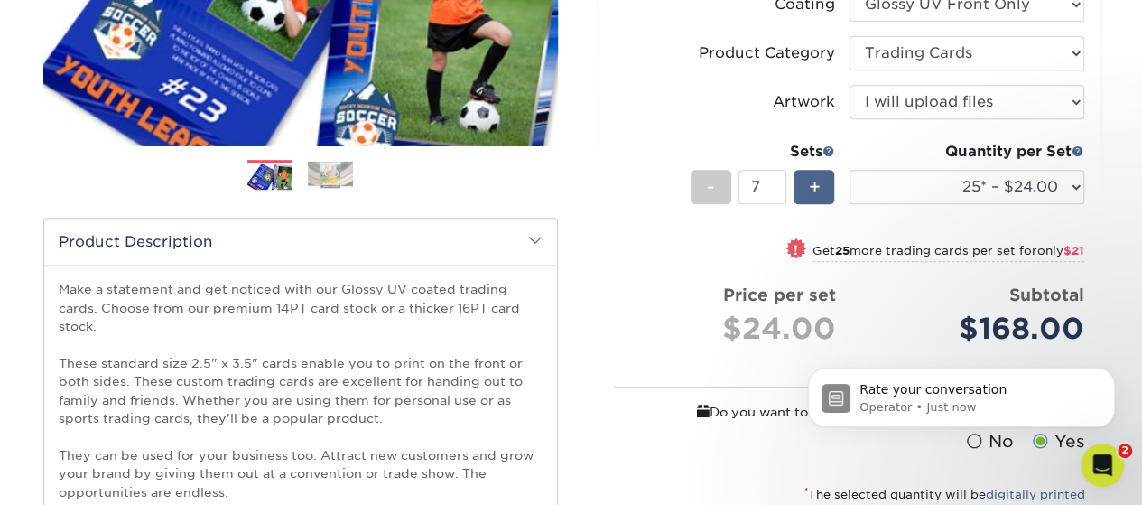
click at [813, 189] on span "+" at bounding box center [814, 186] width 12 height 27
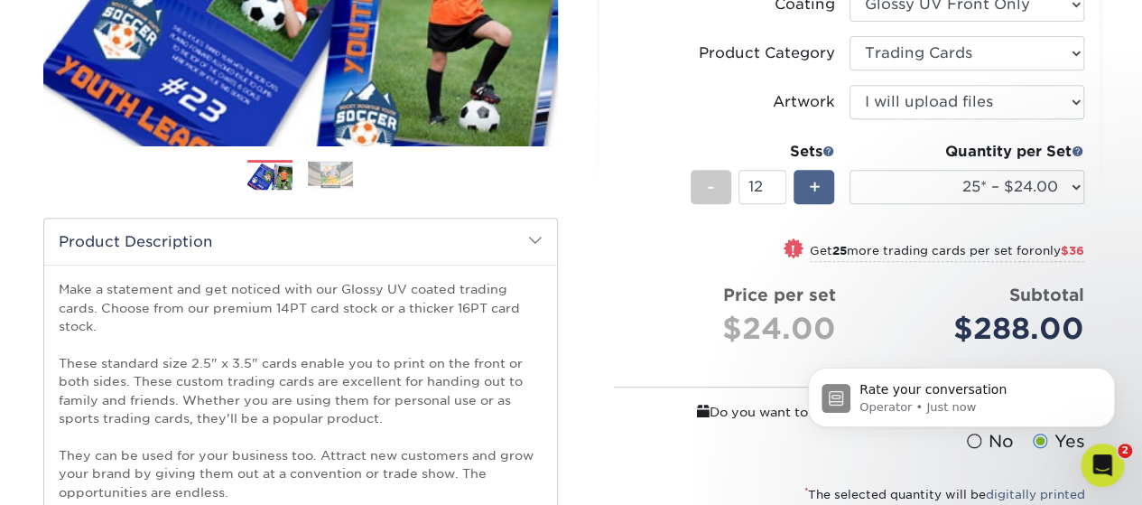
click at [813, 189] on span "+" at bounding box center [814, 186] width 12 height 27
type input "13"
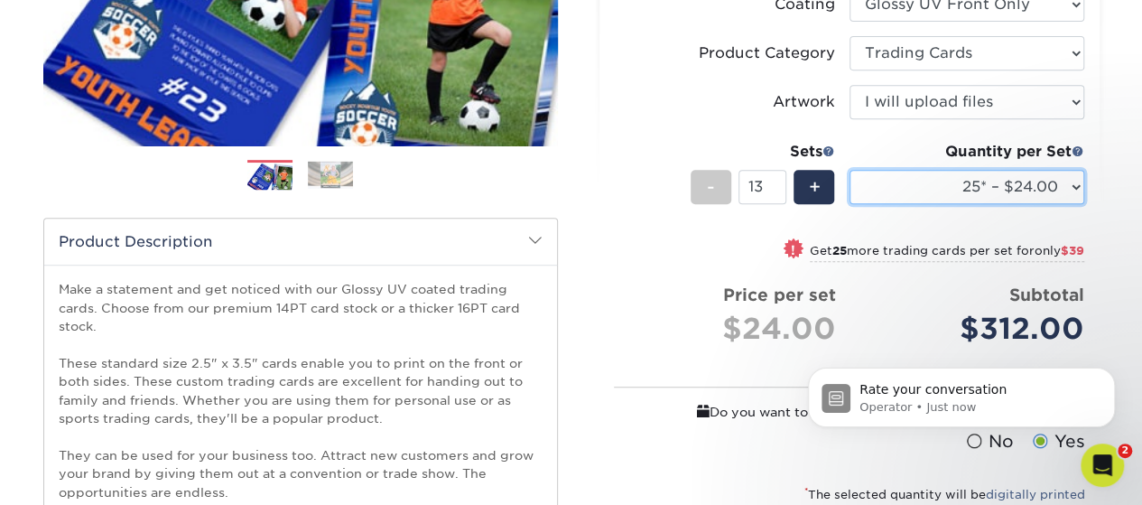
click at [1076, 191] on select "25* – $24.00 50* – $27.00 75* – $34.00 100* – $37.00 250* – $48.00 500 – $59.00…" at bounding box center [966, 187] width 235 height 34
click at [849, 170] on select "25* – $24.00 50* – $27.00 75* – $34.00 100* – $37.00 250* – $48.00 500 – $59.00…" at bounding box center [966, 187] width 235 height 34
click at [1065, 179] on select "25* – $24.00 50* – $27.00 75* – $34.00 100* – $37.00 250* – $48.00 500 – $59.00…" at bounding box center [966, 187] width 235 height 34
select select "25* – $24.00"
click at [849, 170] on select "25* – $24.00 50* – $27.00 75* – $34.00 100* – $37.00 250* – $48.00 500 – $59.00…" at bounding box center [966, 187] width 235 height 34
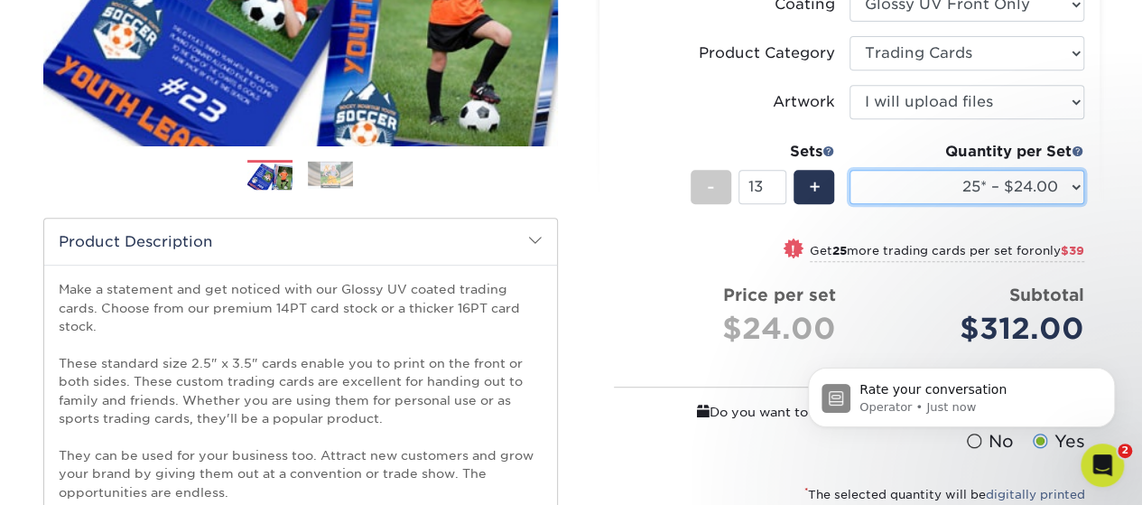
scroll to position [831, 0]
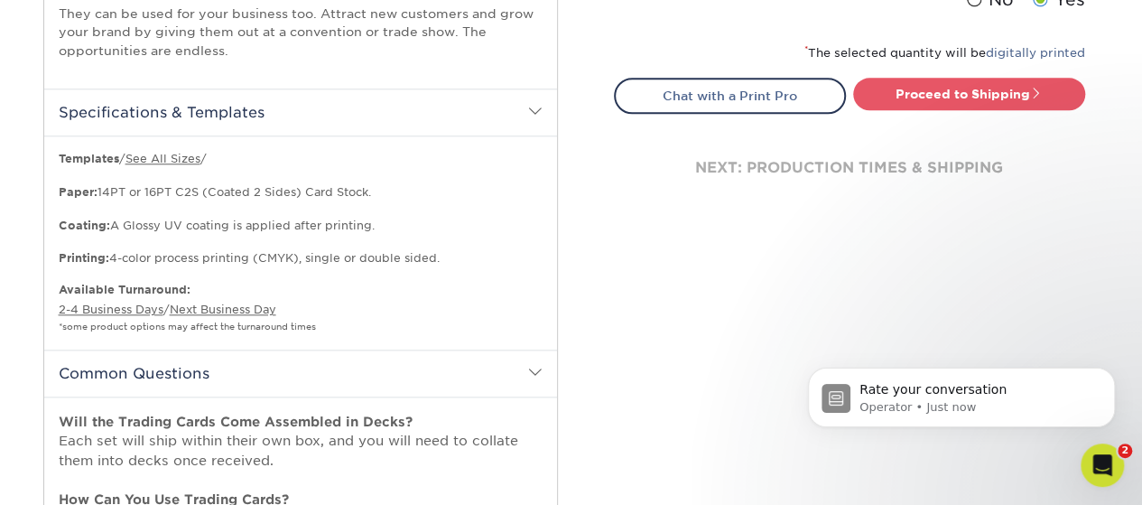
click at [466, 373] on h2 "Common Questions" at bounding box center [300, 372] width 513 height 47
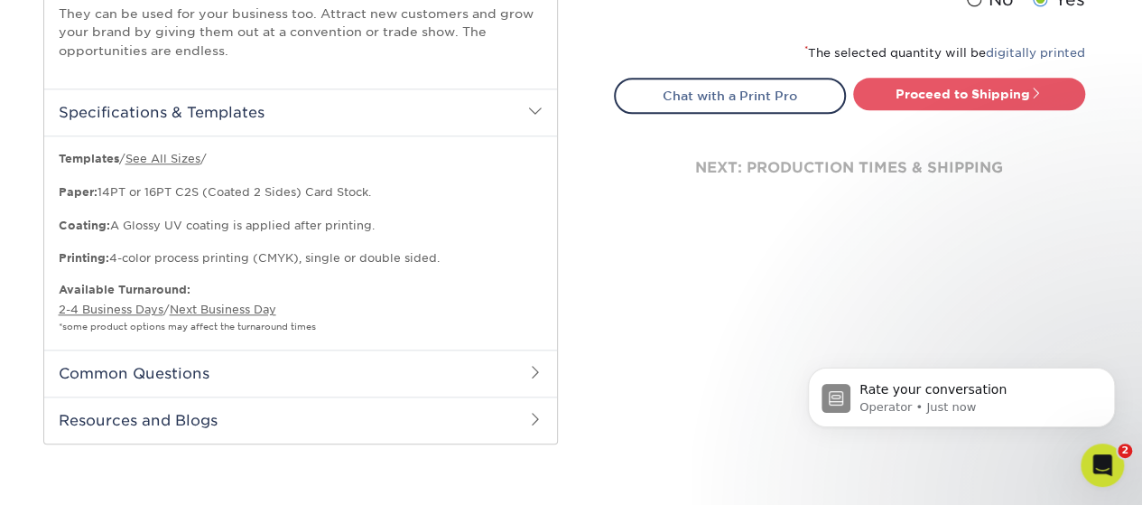
click at [466, 373] on h2 "Common Questions" at bounding box center [300, 372] width 513 height 47
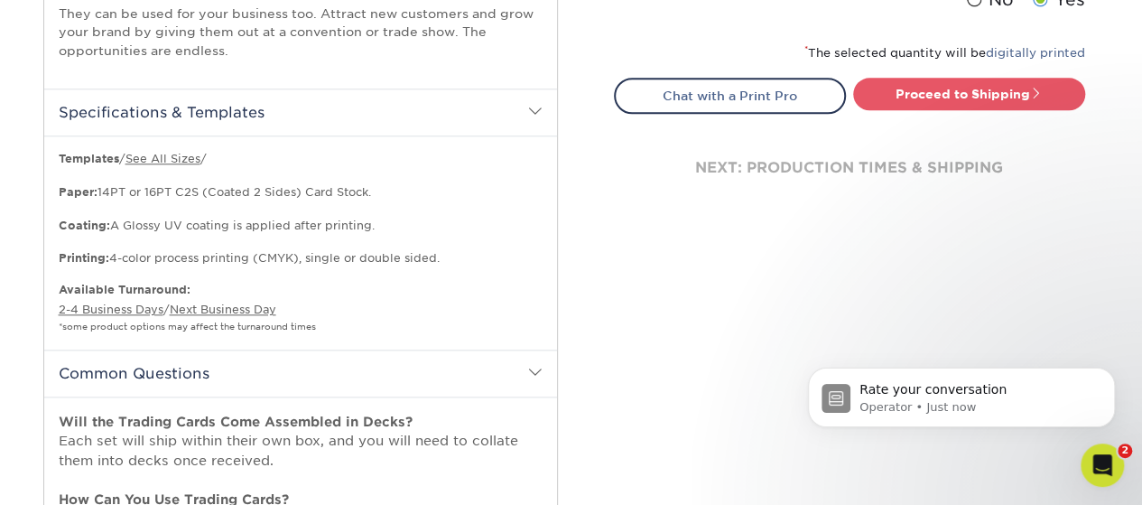
click at [701, 385] on div "Select your options: Sizes Help Sizes Please Select 2.5" x 3.5" Sides - +" at bounding box center [842, 139] width 542 height 1638
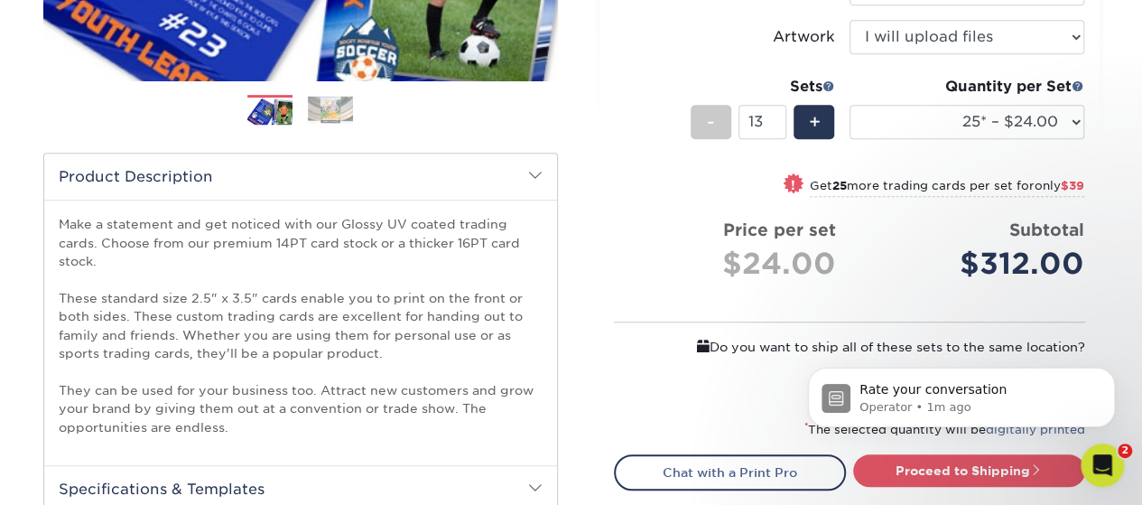
scroll to position [459, 0]
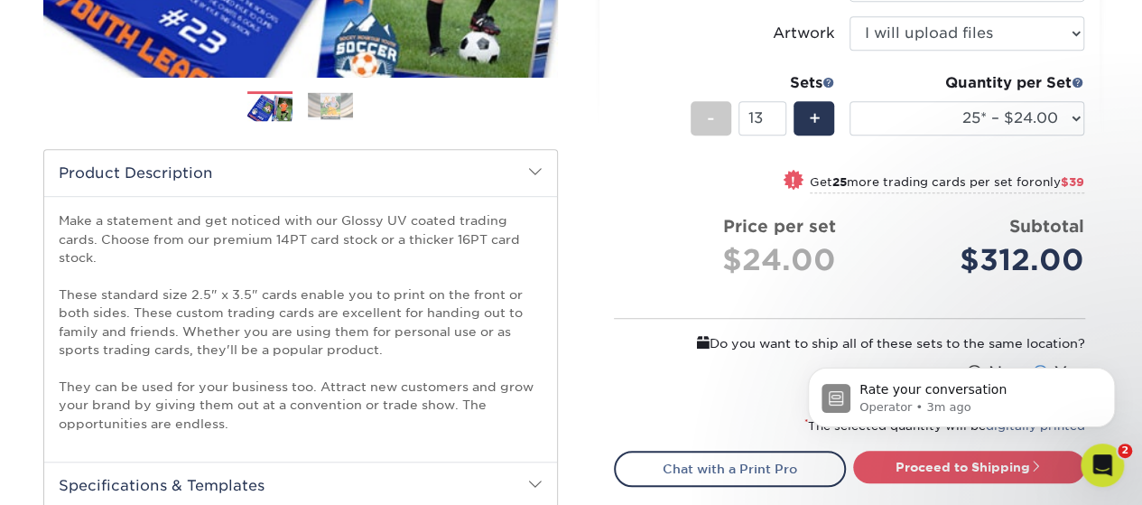
click at [1115, 284] on div "Rate your conversation Operator • 3m ago" at bounding box center [961, 314] width 332 height 226
